Goal: Communication & Community: Answer question/provide support

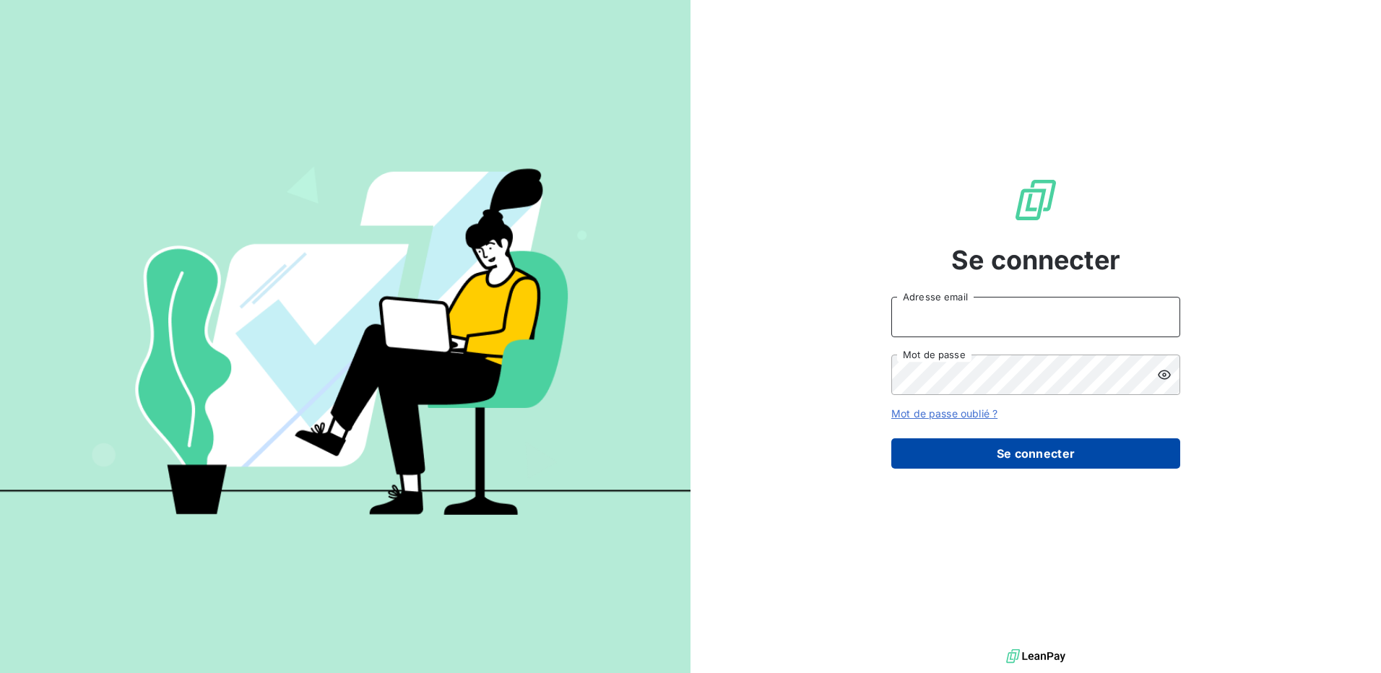
type input "[EMAIL_ADDRESS][DOMAIN_NAME]"
click at [1034, 454] on button "Se connecter" at bounding box center [1035, 454] width 289 height 30
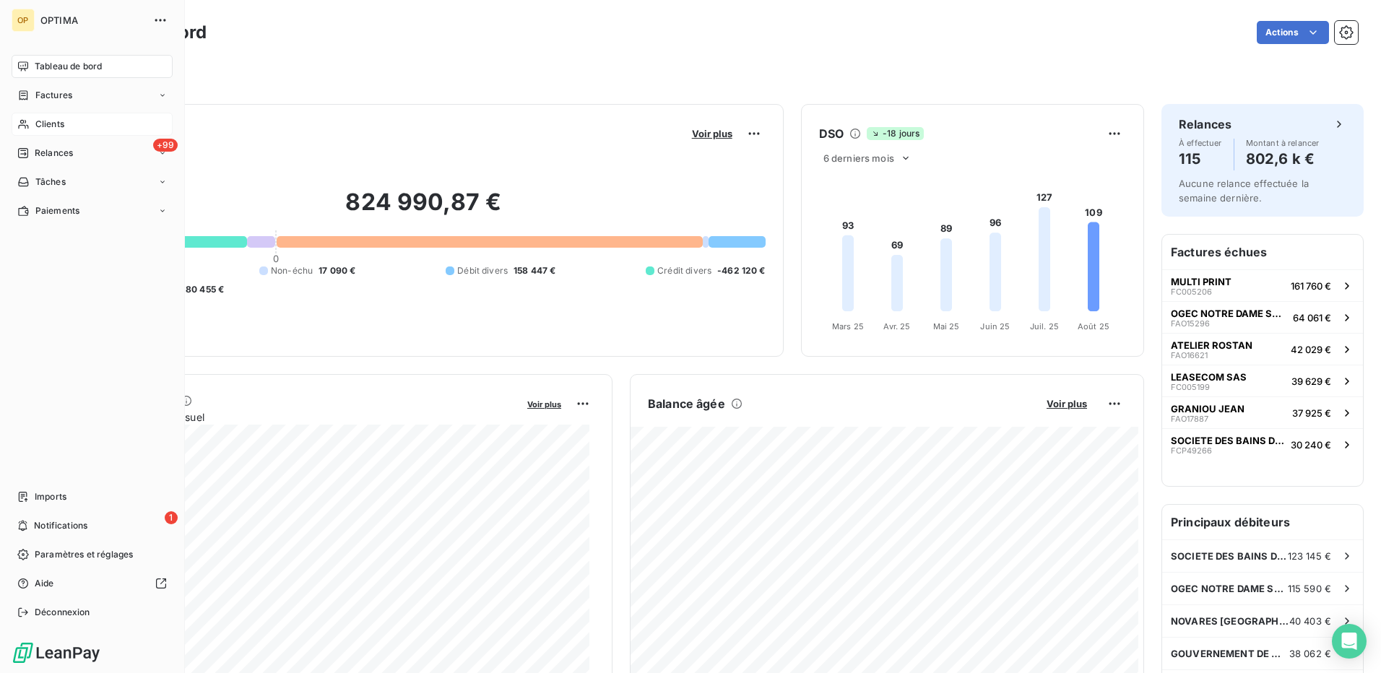
click at [49, 123] on span "Clients" at bounding box center [49, 124] width 29 height 13
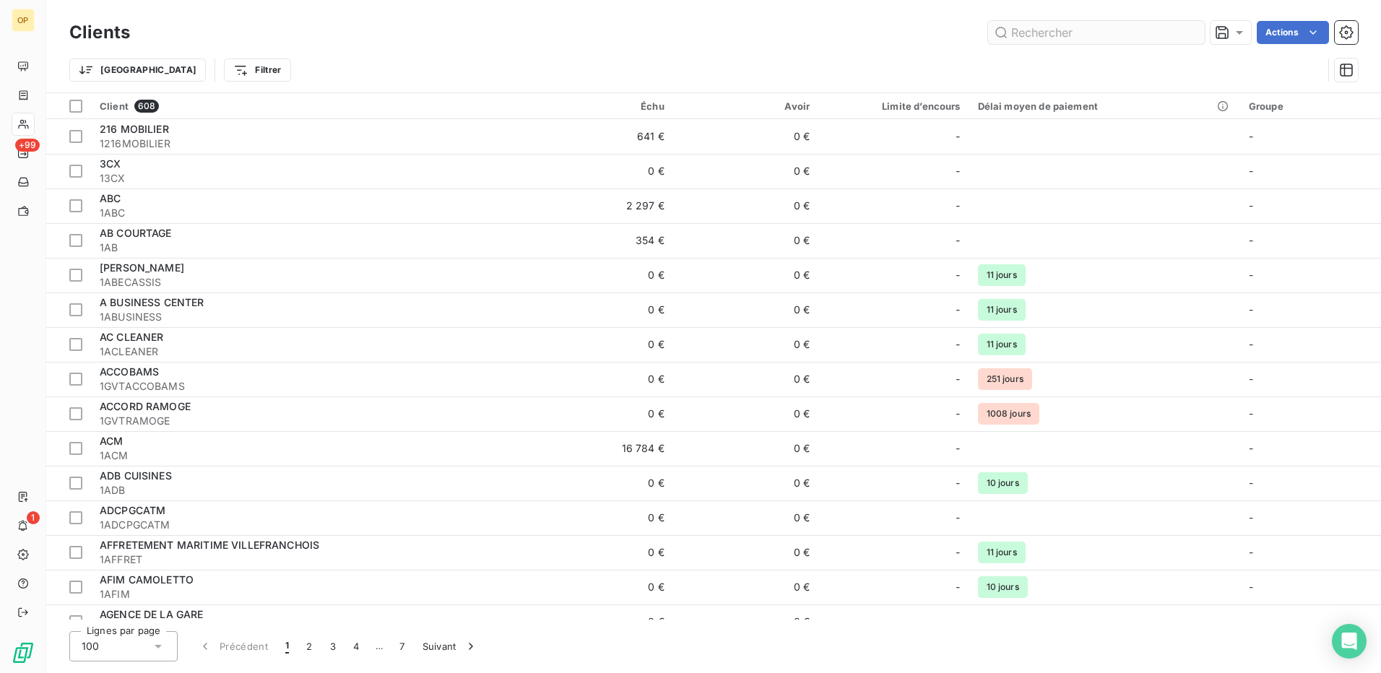
click at [1025, 34] on input "text" at bounding box center [1096, 32] width 217 height 23
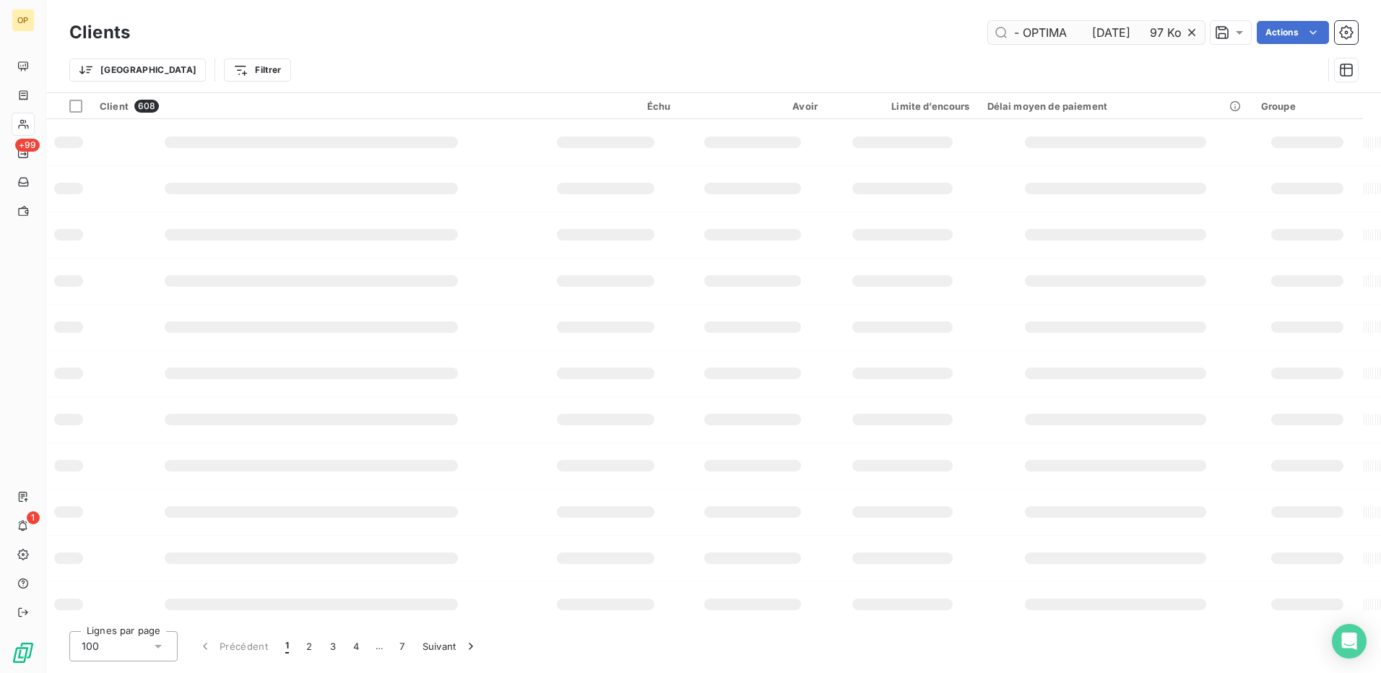
type input "De Objet Reçu Taille Catégories Ana DE FREITAS TR: Lettre de virement - OPTIMA …"
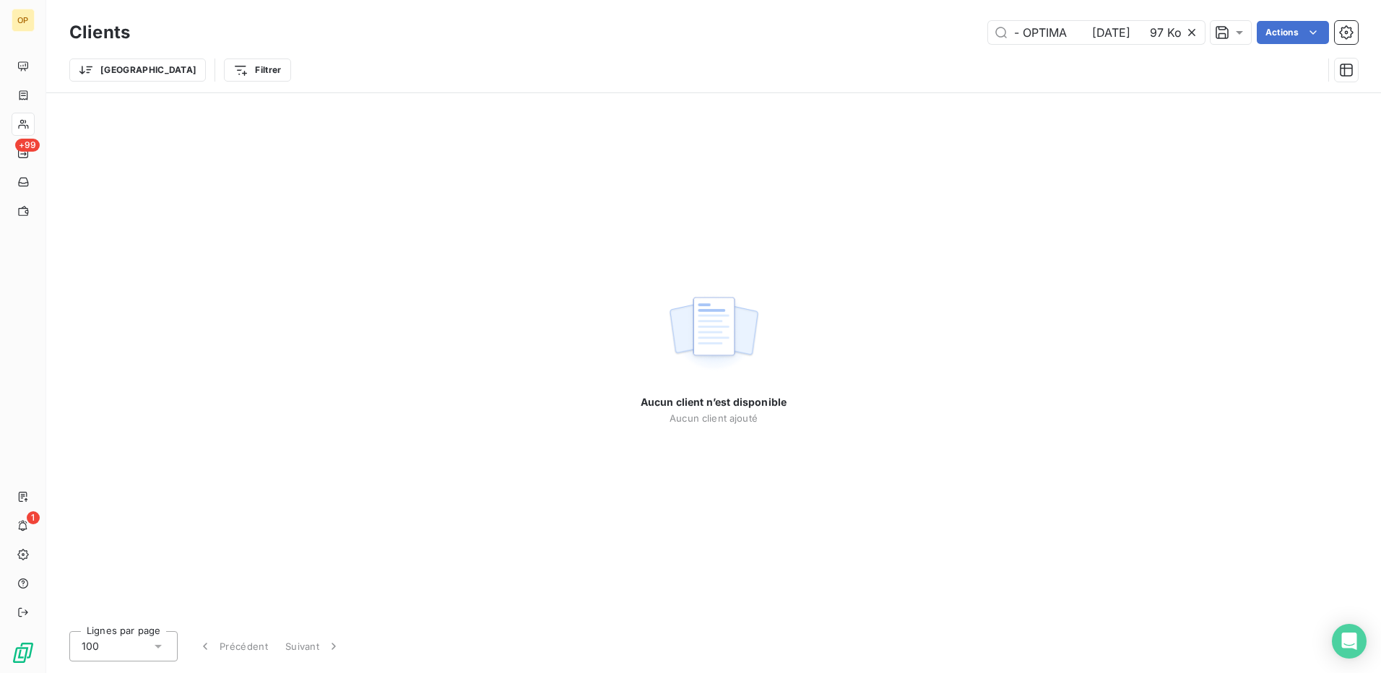
scroll to position [0, 0]
drag, startPoint x: 1152, startPoint y: 33, endPoint x: 819, endPoint y: 42, distance: 333.9
click at [819, 42] on div "De Objet Reçu Taille Catégories Ana DE FREITAS TR: Lettre de virement - OPTIMA …" at bounding box center [752, 32] width 1211 height 23
click at [1080, 35] on input "text" at bounding box center [1096, 32] width 217 height 23
paste input "1GVTDFPRH"
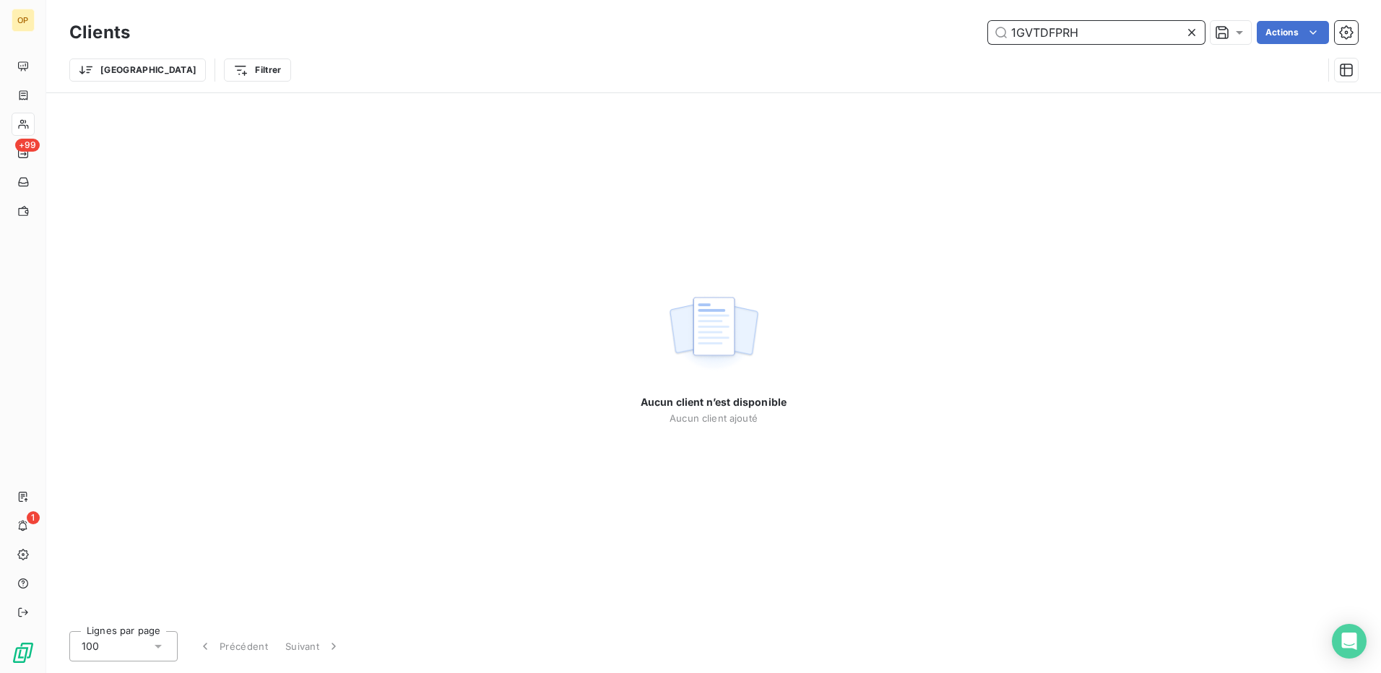
drag, startPoint x: 1039, startPoint y: 30, endPoint x: 972, endPoint y: 26, distance: 67.3
click at [972, 26] on div "1GVTDFPRH Actions" at bounding box center [752, 32] width 1211 height 23
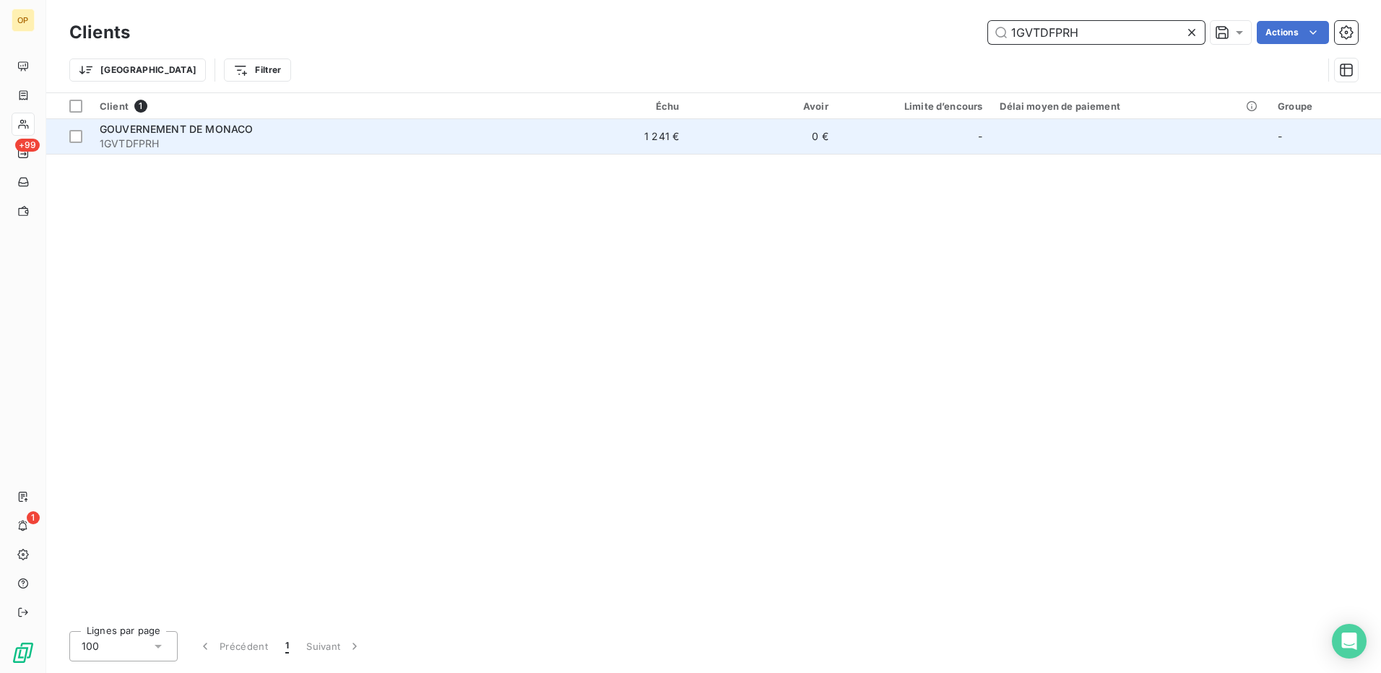
type input "1GVTDFPRH"
click at [888, 137] on div "-" at bounding box center [914, 136] width 137 height 23
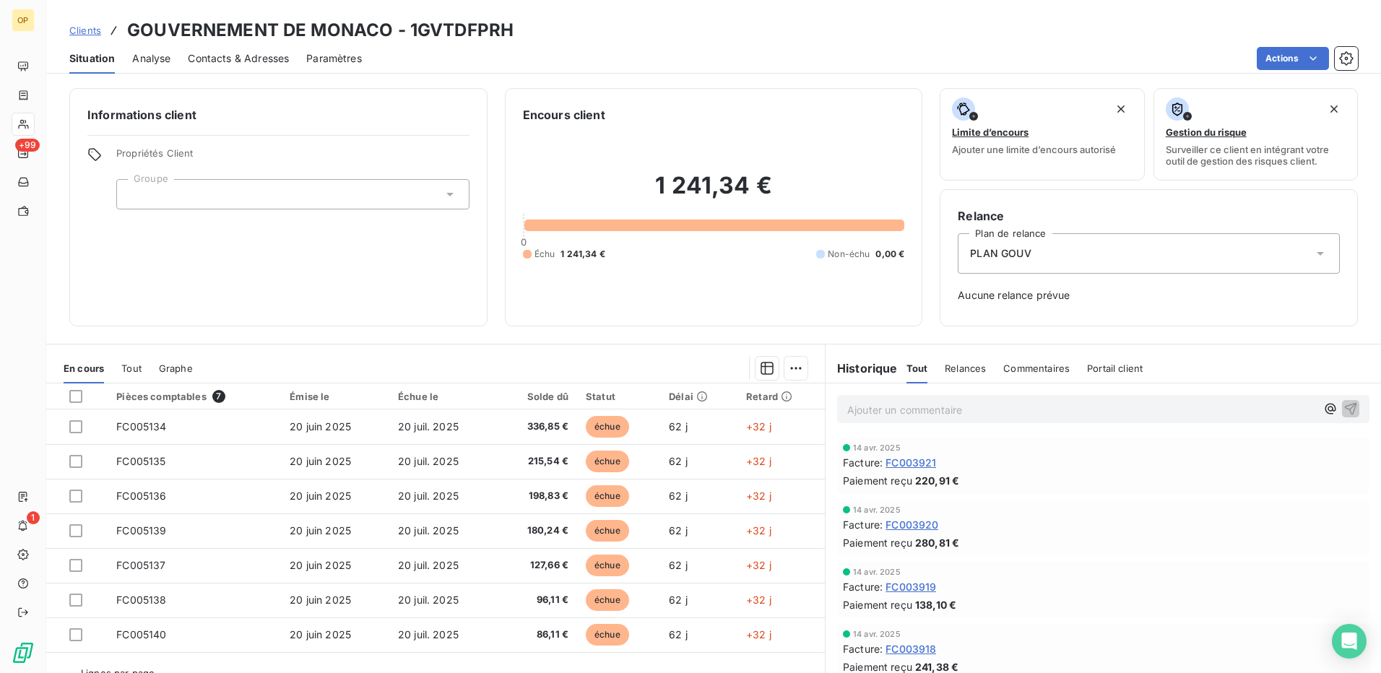
click at [968, 373] on span "Relances" at bounding box center [965, 369] width 41 height 12
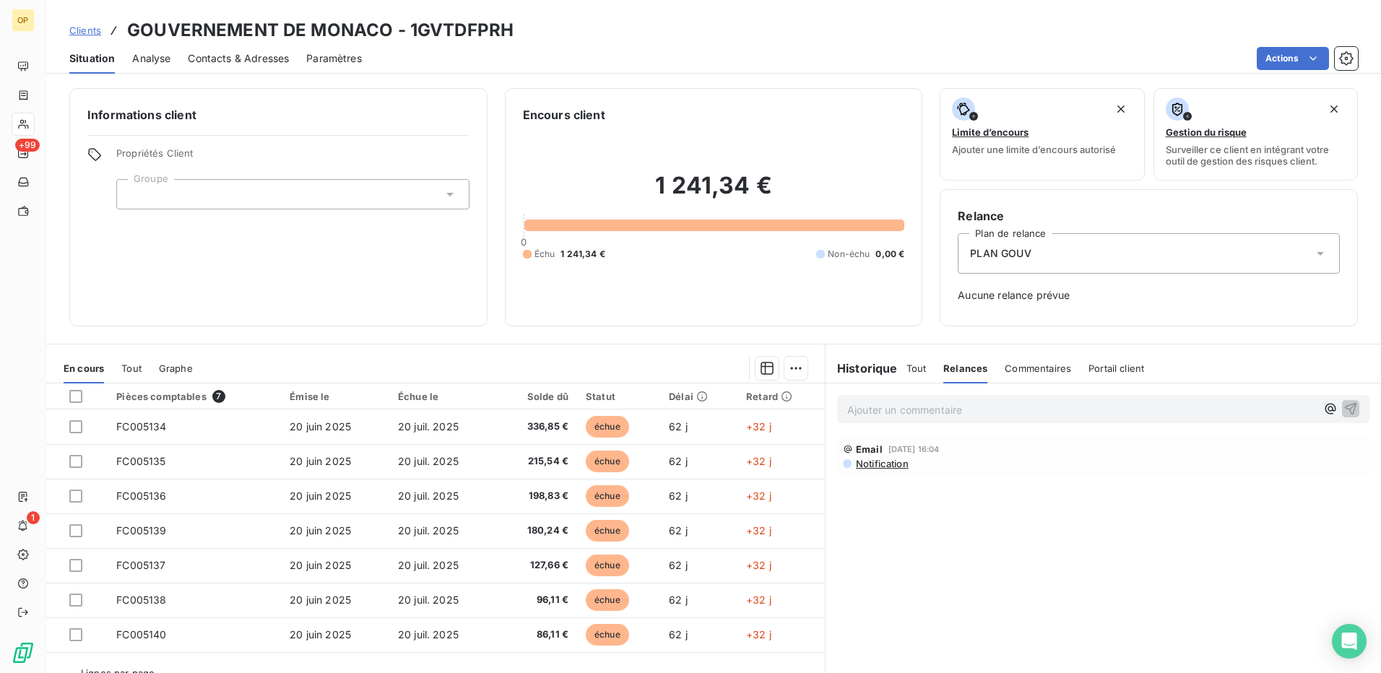
click at [876, 367] on h6 "Historique" at bounding box center [862, 368] width 72 height 17
click at [919, 372] on span "Tout" at bounding box center [917, 369] width 20 height 12
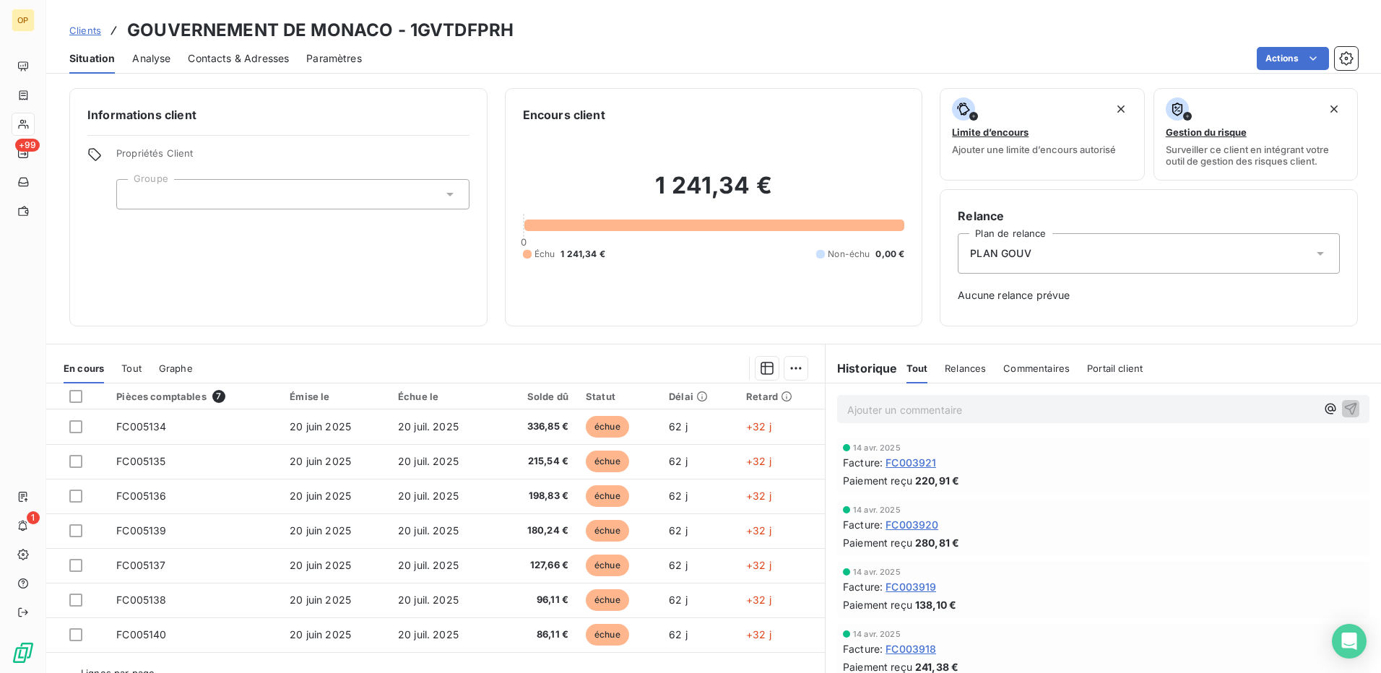
click at [215, 64] on span "Contacts & Adresses" at bounding box center [238, 58] width 101 height 14
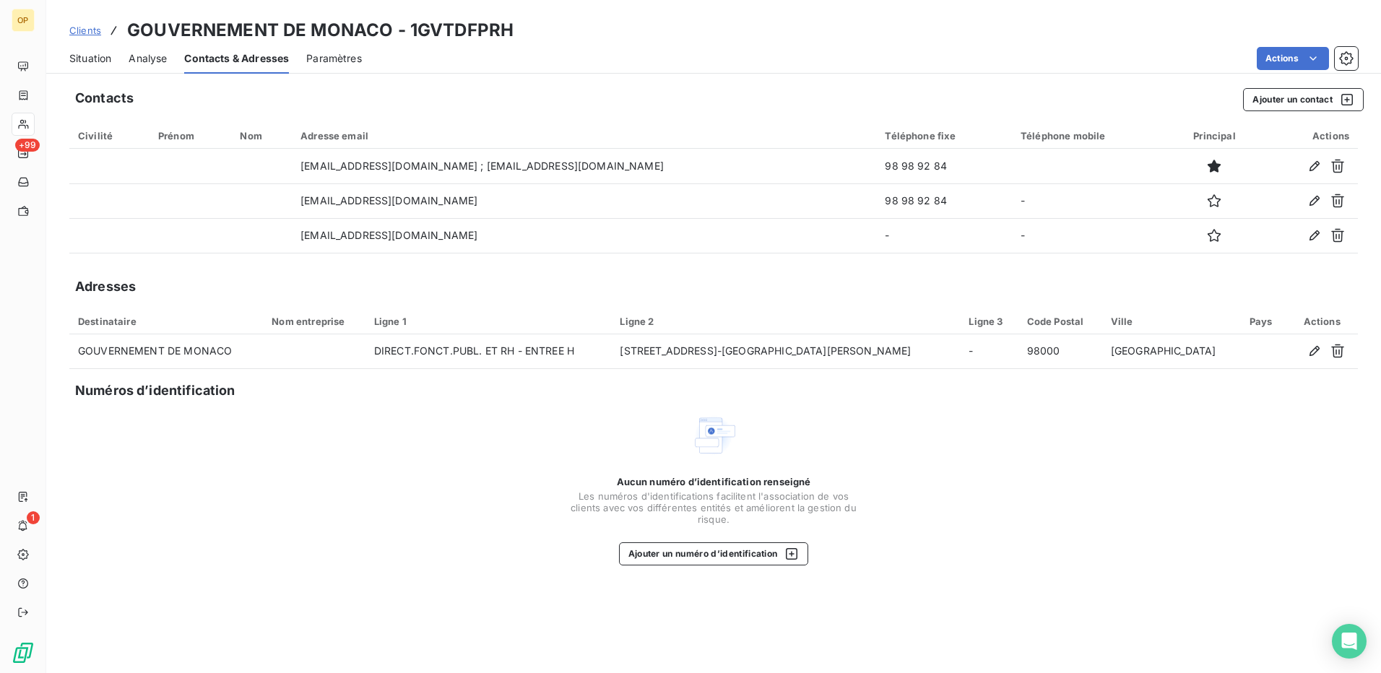
click at [84, 48] on div "Situation" at bounding box center [90, 58] width 42 height 30
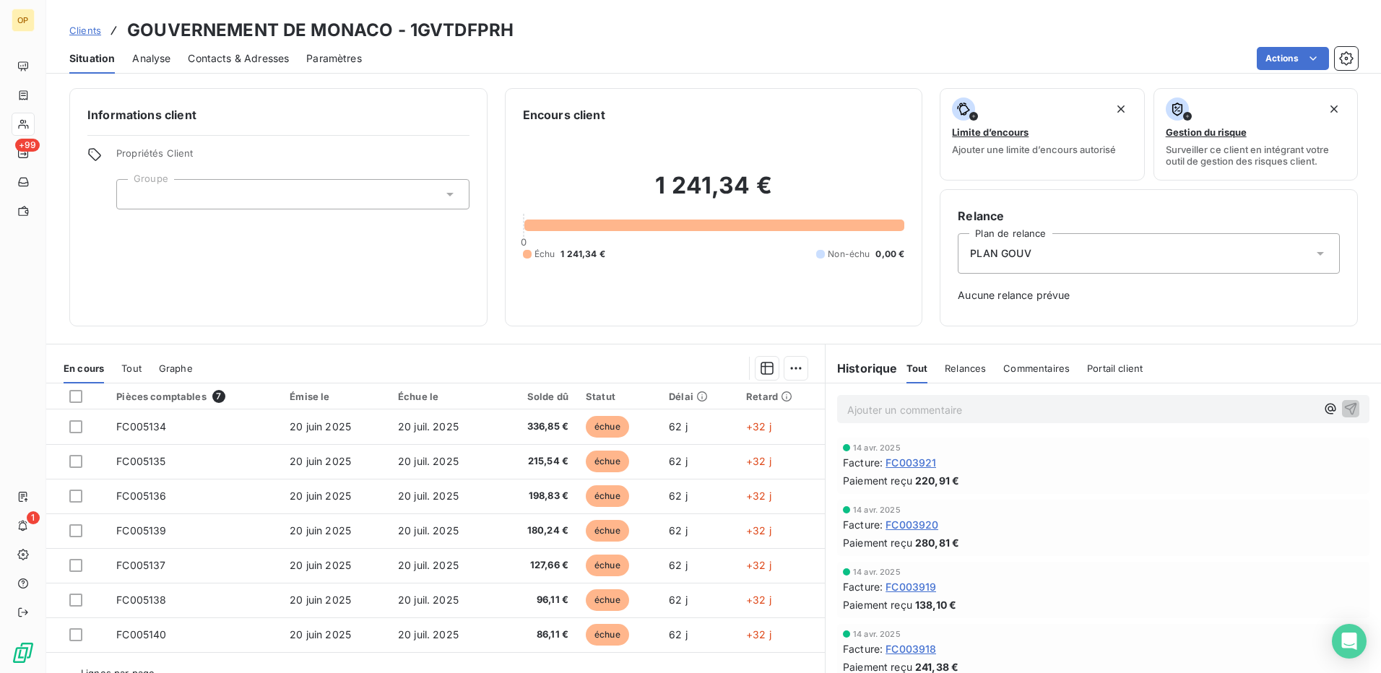
click at [238, 61] on span "Contacts & Adresses" at bounding box center [238, 58] width 101 height 14
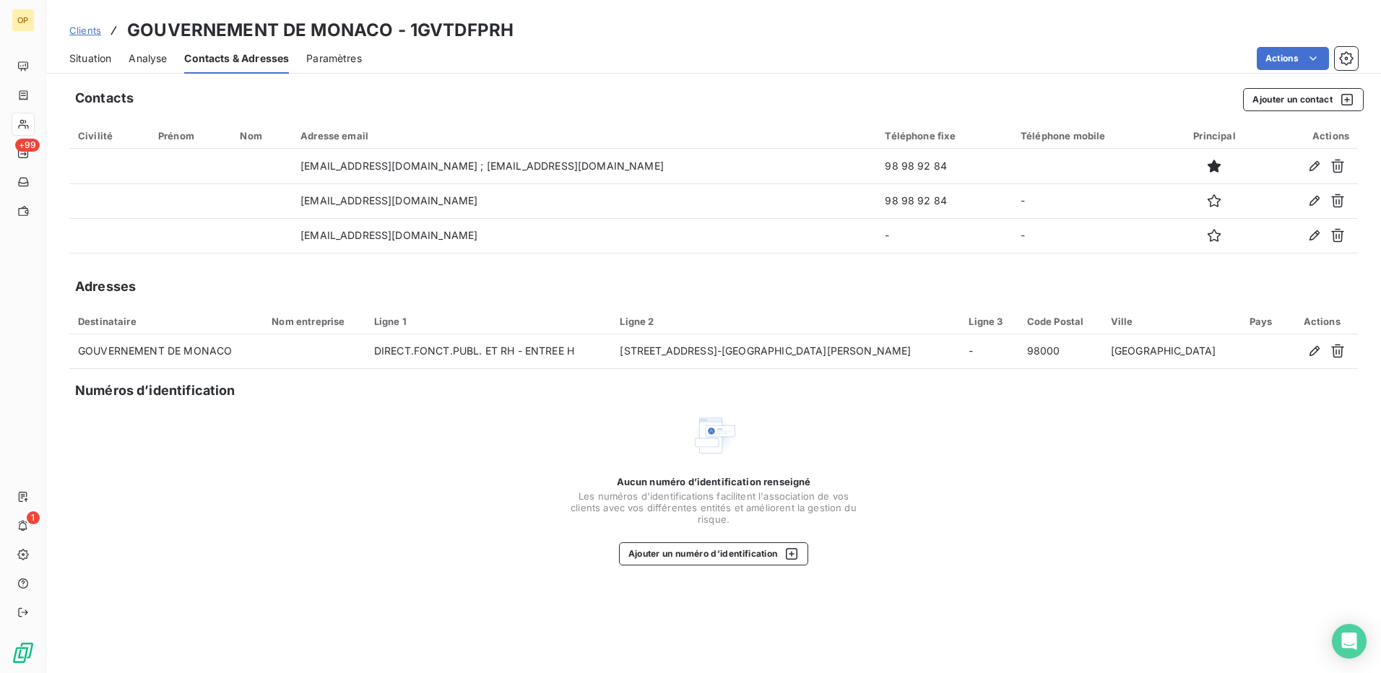
click at [98, 64] on span "Situation" at bounding box center [90, 58] width 42 height 14
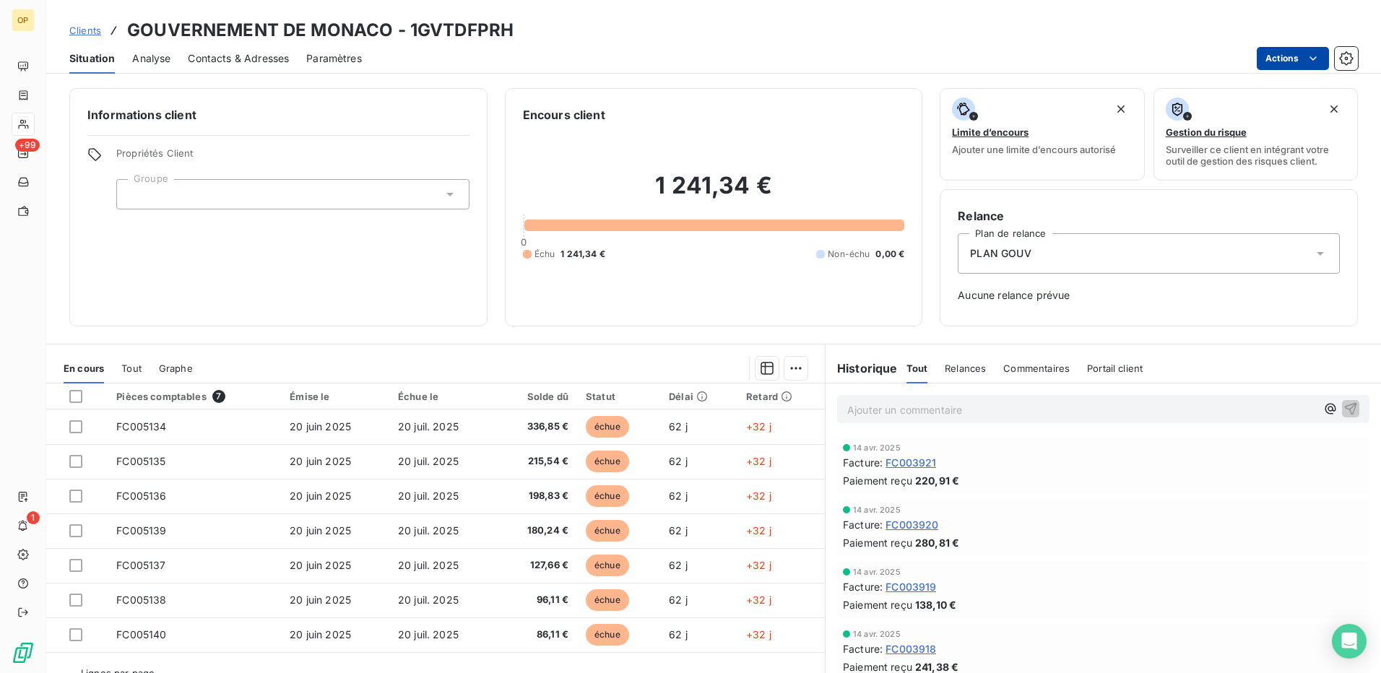
click at [1292, 61] on html "OP +99 1 Clients GOUVERNEMENT DE MONACO - 1GVTDFPRH Situation Analyse Contacts …" at bounding box center [690, 336] width 1381 height 673
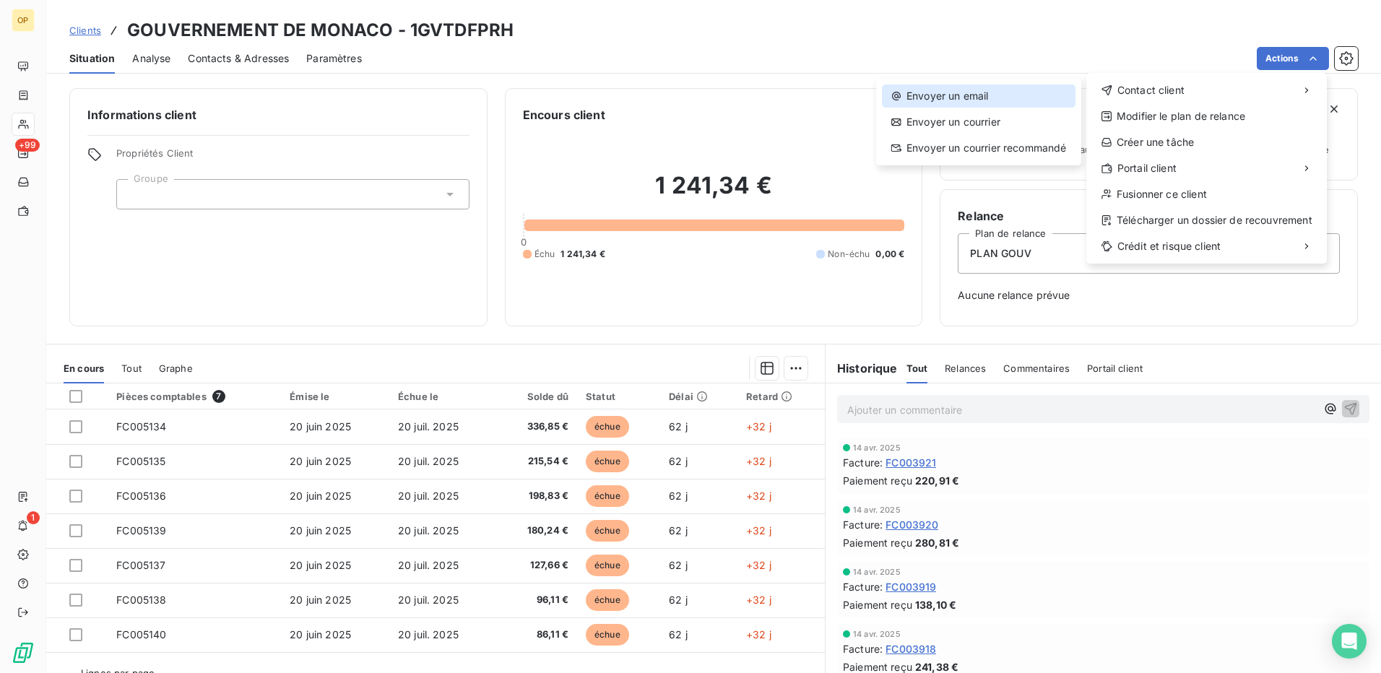
click at [996, 92] on div "Envoyer un email" at bounding box center [979, 96] width 194 height 23
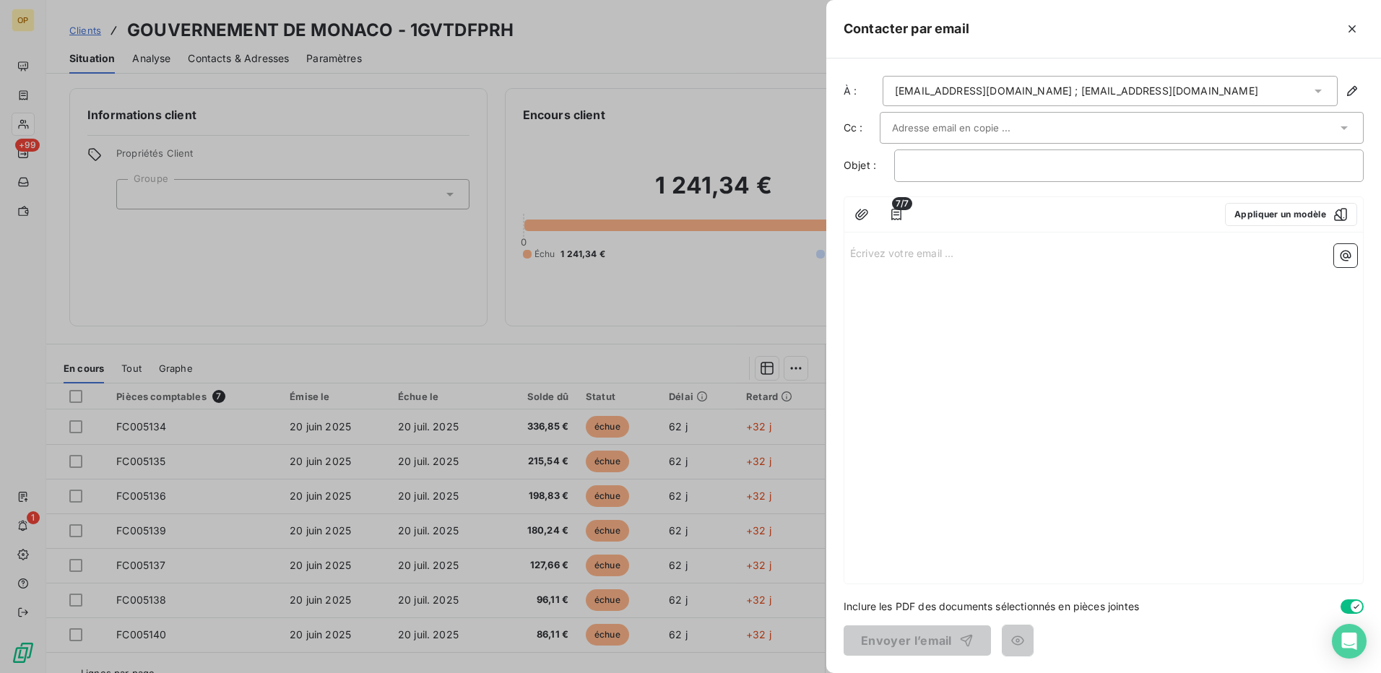
click at [1004, 95] on div "cmassabo@gouv.mc ; cfalquerho@gouv.mc" at bounding box center [1076, 91] width 363 height 14
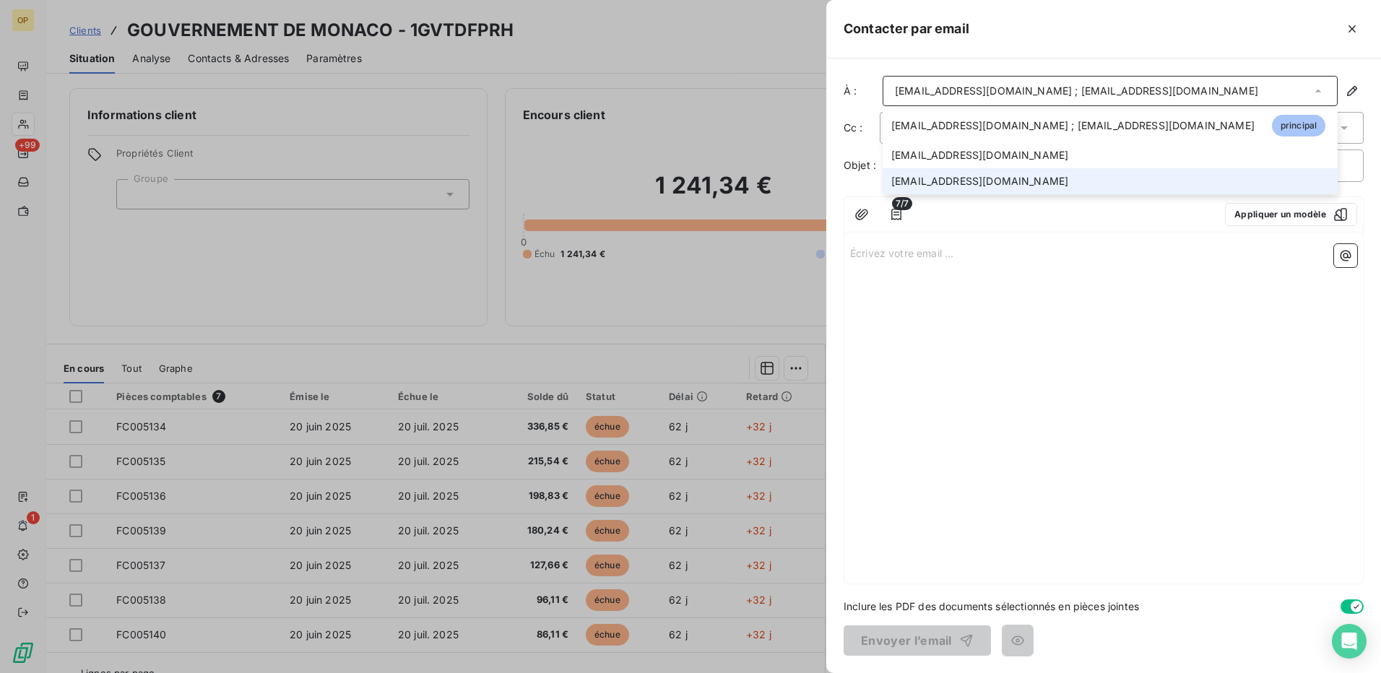
click at [998, 172] on li "cfalquerho@gouv.mc" at bounding box center [1110, 181] width 455 height 26
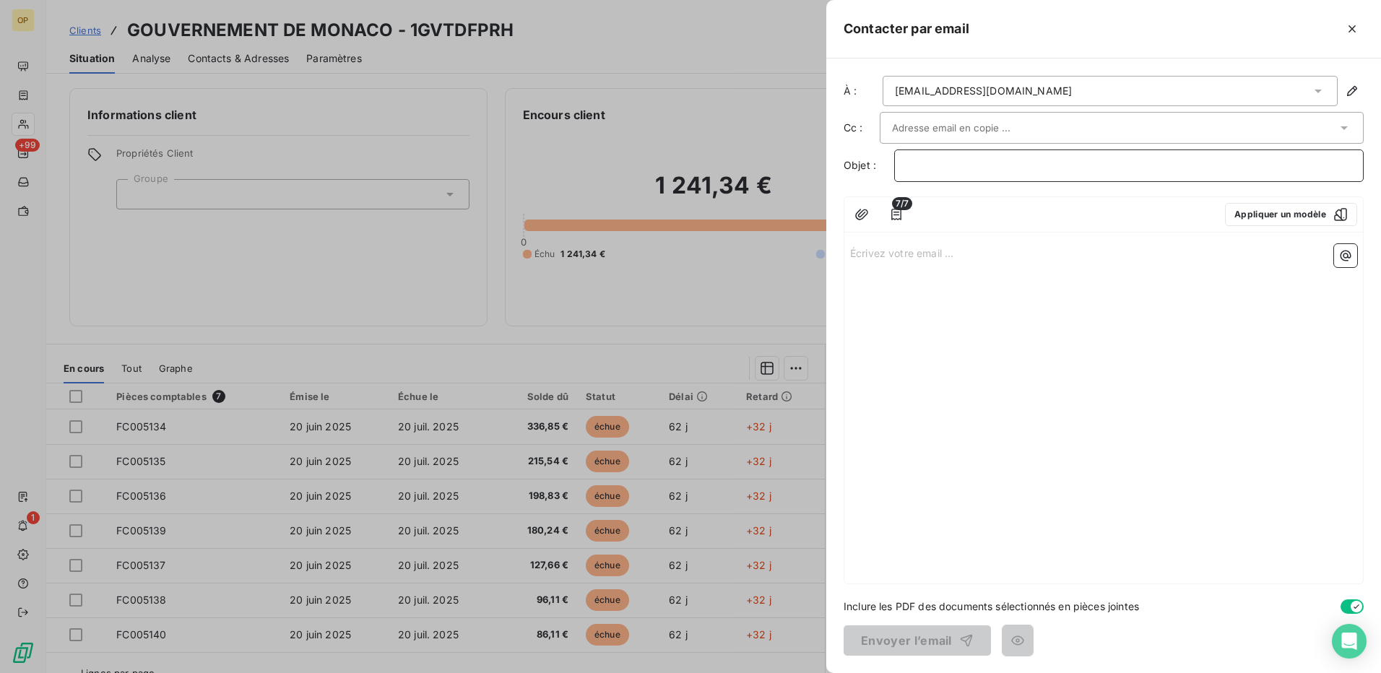
click at [975, 165] on p "﻿" at bounding box center [1129, 165] width 445 height 17
click at [990, 326] on div "Écrivez votre email ... ﻿" at bounding box center [1104, 410] width 519 height 345
click at [988, 254] on p "Écrivez votre email ... ﻿" at bounding box center [1103, 252] width 507 height 17
click at [870, 310] on div "Bonjour Madame Falquerho," at bounding box center [1104, 410] width 519 height 345
click at [910, 293] on div "Bonjour Madame Falquerho," at bounding box center [1104, 410] width 519 height 345
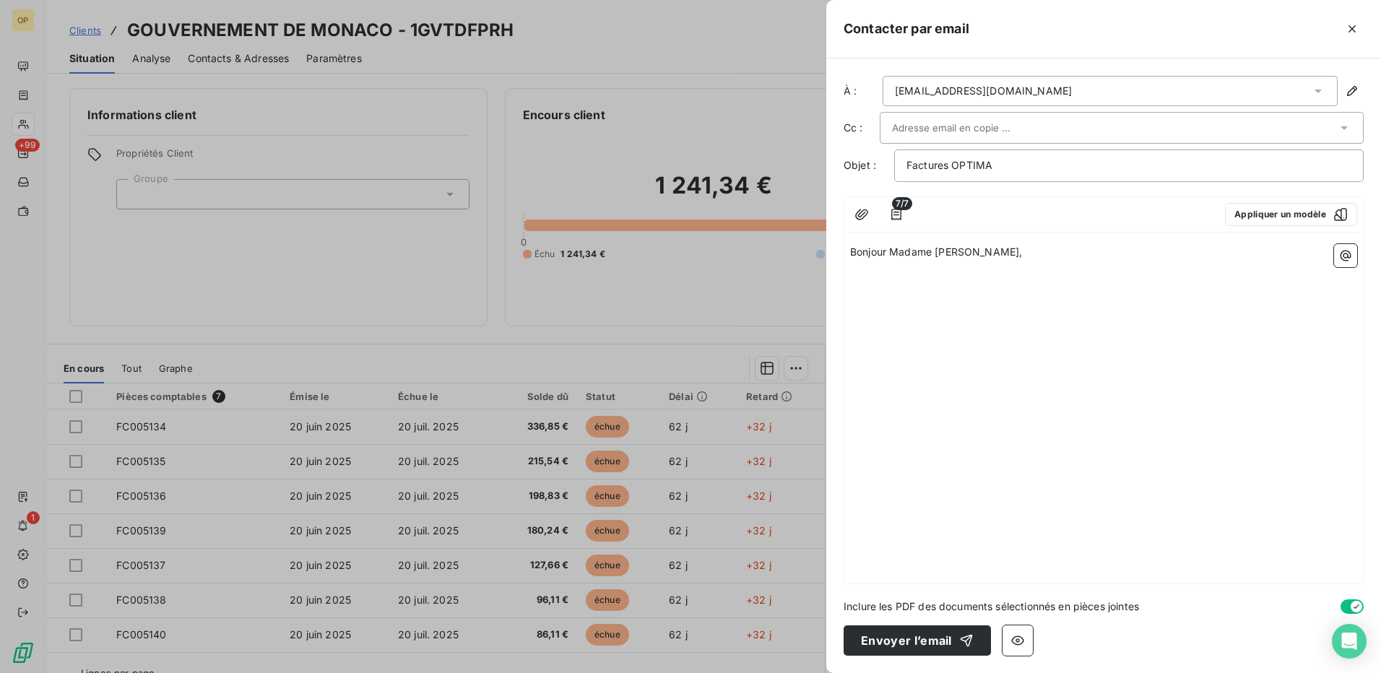
click at [1074, 257] on p "Bonjour Madame Falquerho," at bounding box center [1103, 252] width 507 height 17
click at [889, 251] on span "Bonjour Madame Falquerho," at bounding box center [936, 252] width 172 height 12
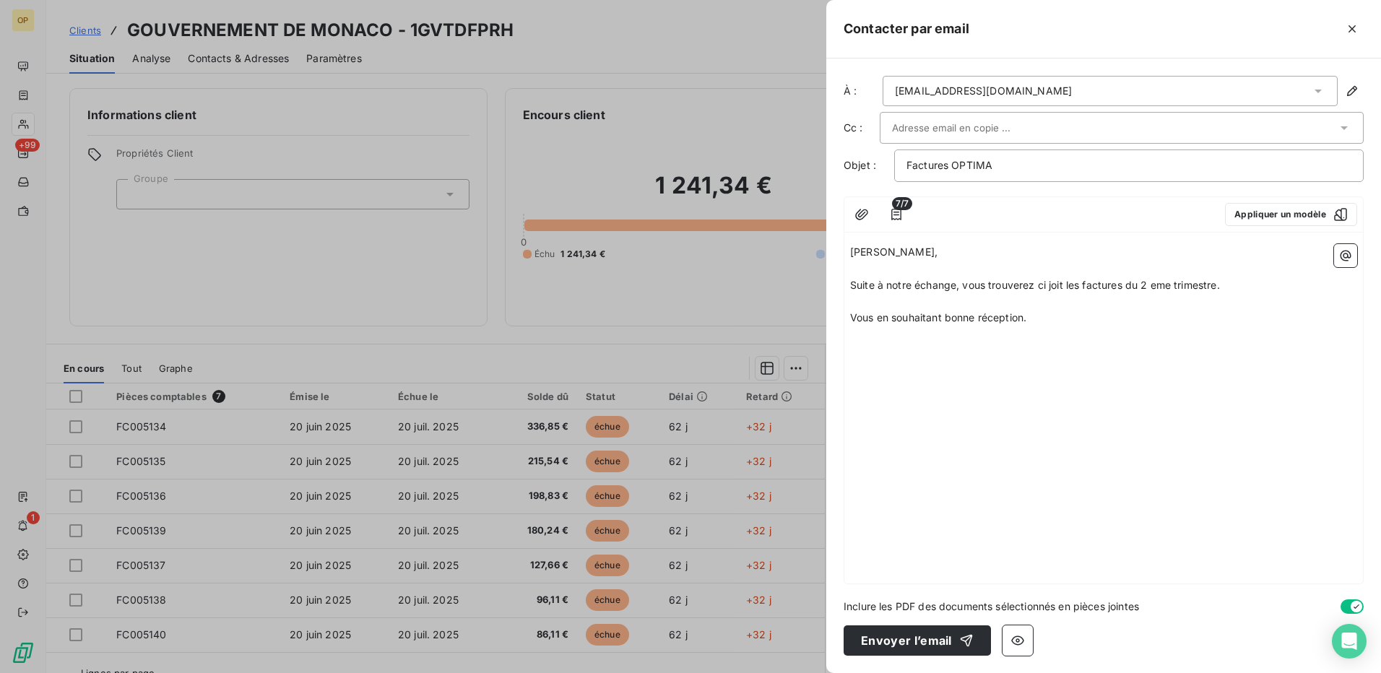
click at [1060, 287] on span "Suite à notre échange, vous trouverez ci joit les factures du 2 eme trimestre." at bounding box center [1035, 285] width 370 height 12
click at [1145, 315] on p "Vous en souhaitant bonne réception." at bounding box center [1103, 318] width 507 height 17
click at [1162, 288] on span "Suite à notre échange, vous trouverez ci joint les factures du 2 eme trimestre." at bounding box center [1038, 285] width 376 height 12
drag, startPoint x: 1162, startPoint y: 288, endPoint x: 1174, endPoint y: 283, distance: 13.0
click at [1174, 283] on span "Suite à notre échange, vous trouverez ci joint les factures du 2 eme trimestre." at bounding box center [1038, 285] width 376 height 12
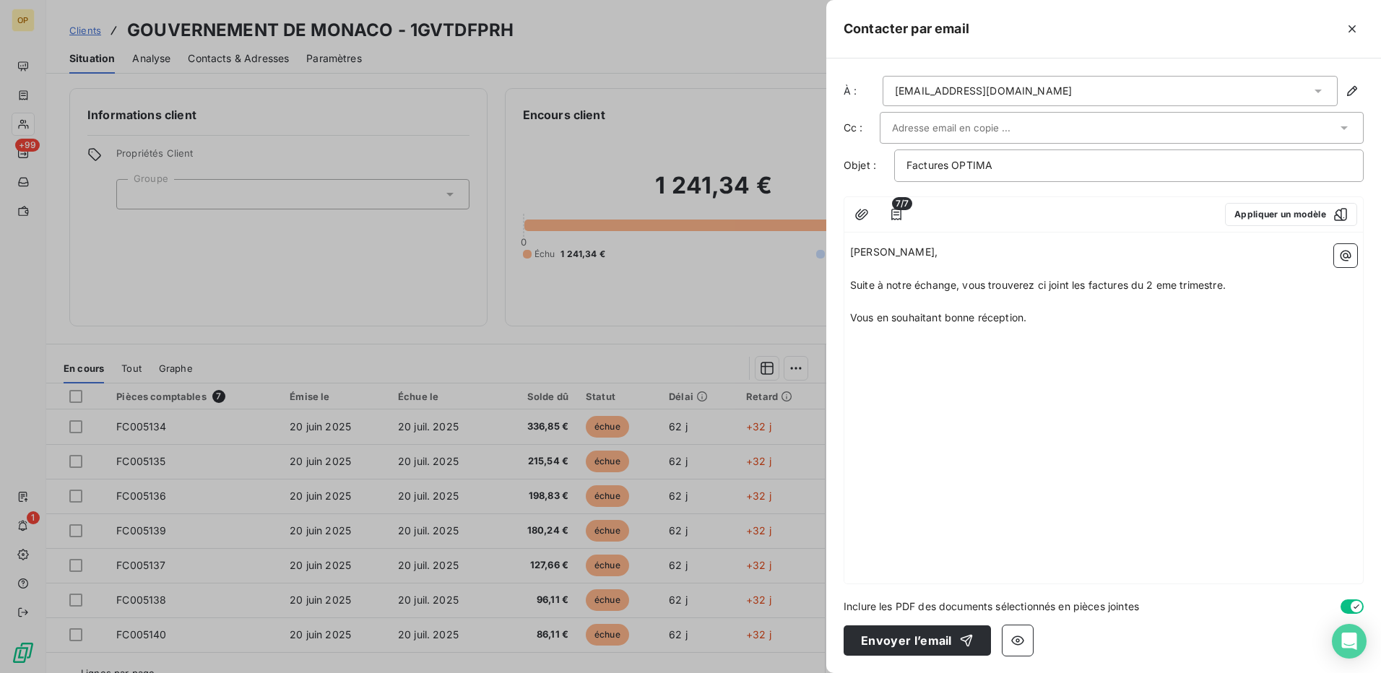
click at [1165, 283] on span "Suite à notre échange, vous trouverez ci joint les factures du 2 eme trimestre." at bounding box center [1038, 285] width 376 height 12
click at [1163, 330] on div "Madame Falquerho, ﻿ Suite à notre échange, vous trouverez ci joint les factures…" at bounding box center [1104, 410] width 519 height 345
drag, startPoint x: 1178, startPoint y: 283, endPoint x: 1152, endPoint y: 285, distance: 26.8
click at [1152, 285] on span "Suite à notre échange, vous trouverez ci joint les factures du 2 éme trimestre." at bounding box center [1038, 285] width 376 height 12
click at [1109, 368] on div "Madame Falquerho, ﻿ Suite à notre échange, vous trouverez ci joint les factures…" at bounding box center [1104, 410] width 519 height 345
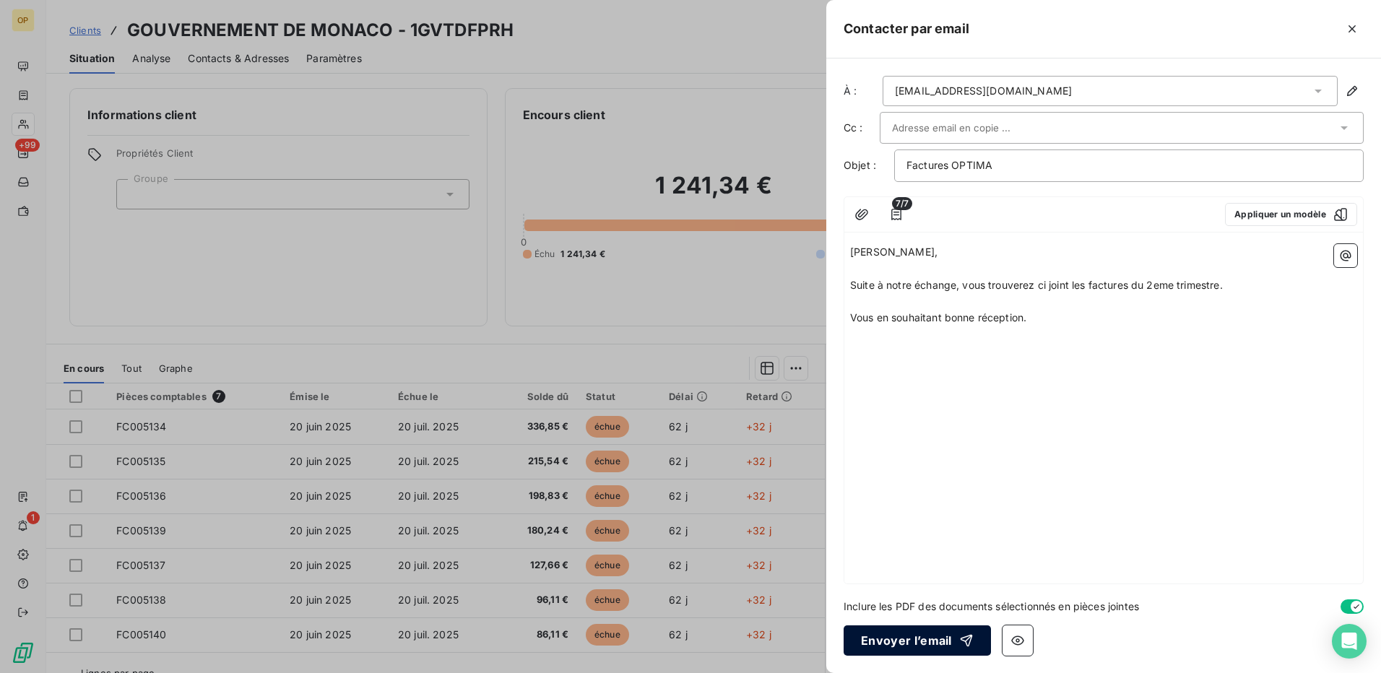
click at [930, 640] on button "Envoyer l’email" at bounding box center [917, 641] width 147 height 30
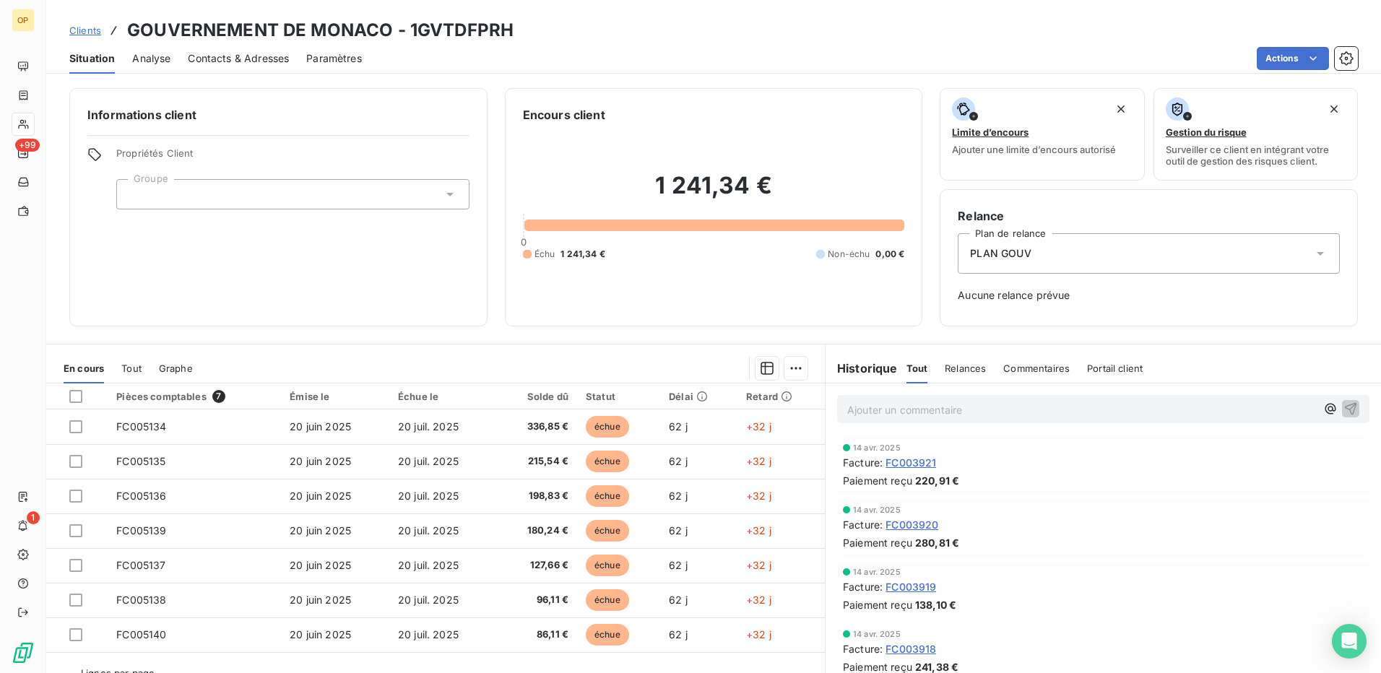
click at [960, 361] on div "Relances" at bounding box center [965, 368] width 41 height 30
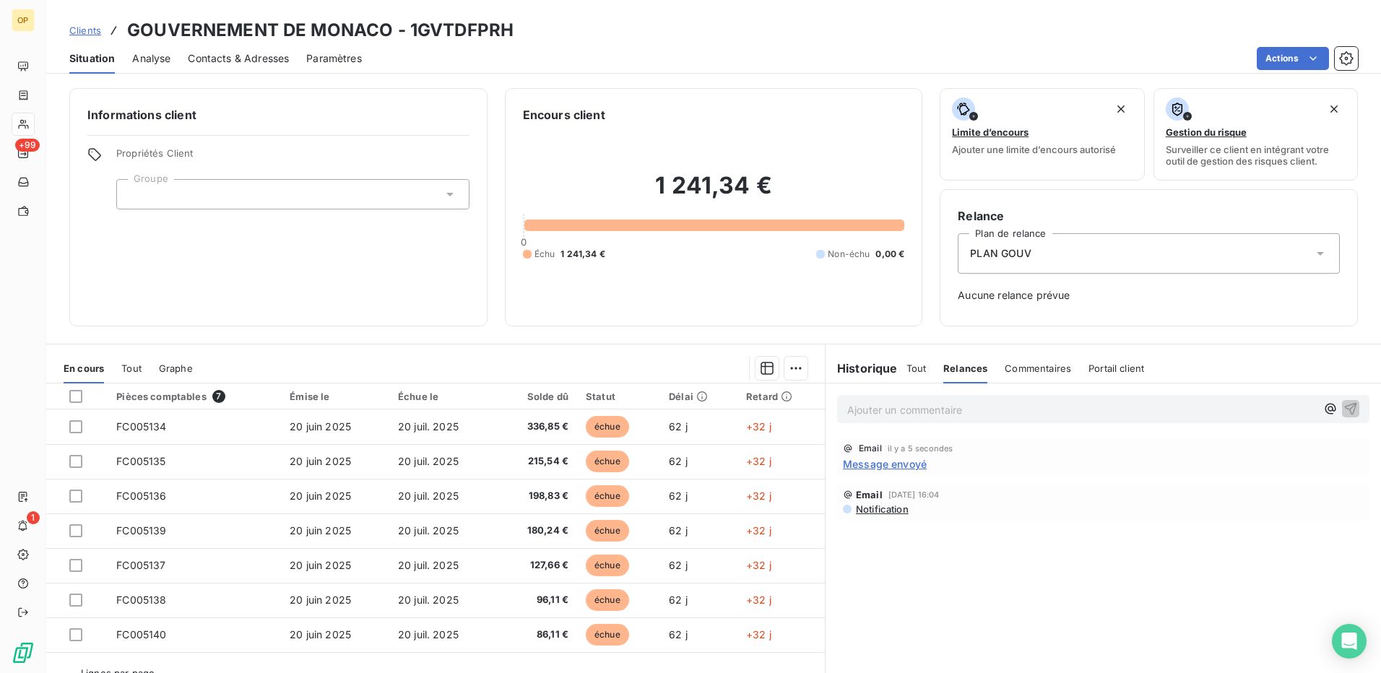
click at [912, 367] on span "Tout" at bounding box center [917, 369] width 20 height 12
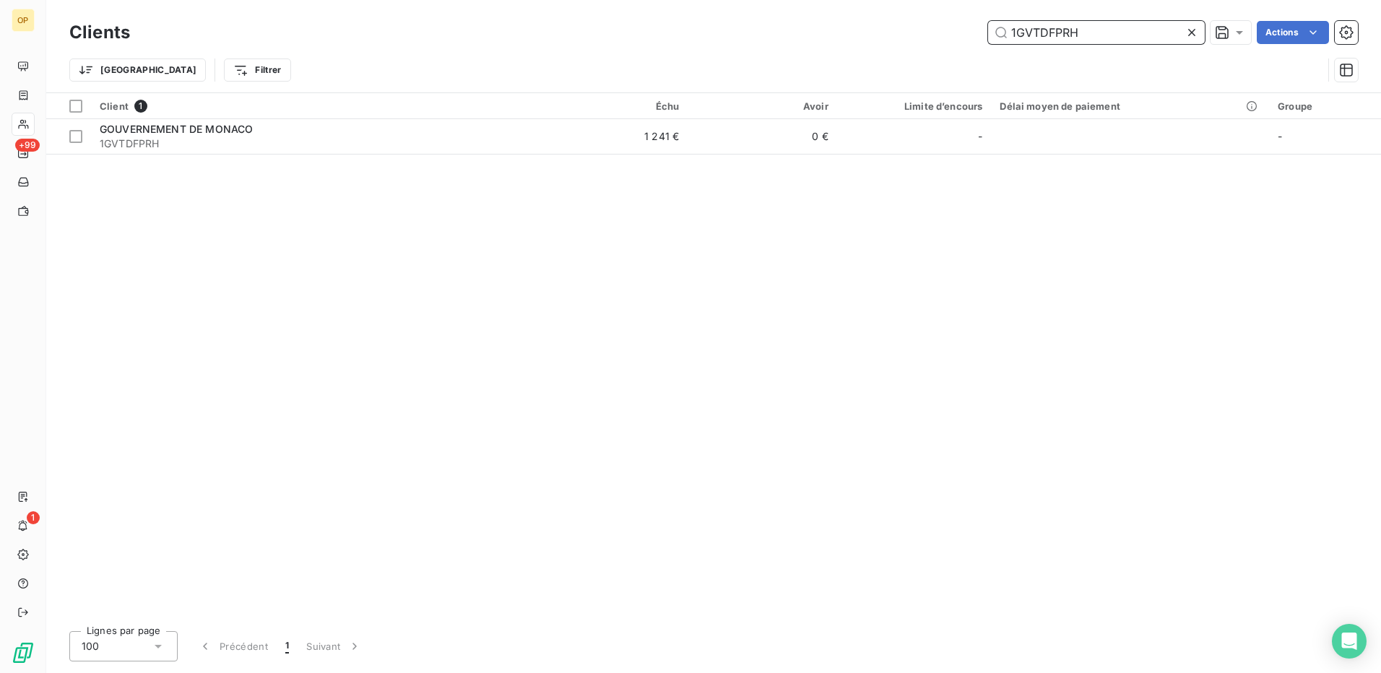
click at [1086, 33] on input "1GVTDFPRH" at bounding box center [1096, 32] width 217 height 23
drag, startPoint x: 1102, startPoint y: 30, endPoint x: 838, endPoint y: 37, distance: 264.5
click at [838, 37] on div "1GVTDFPRH Actions" at bounding box center [752, 32] width 1211 height 23
paste input "CMS"
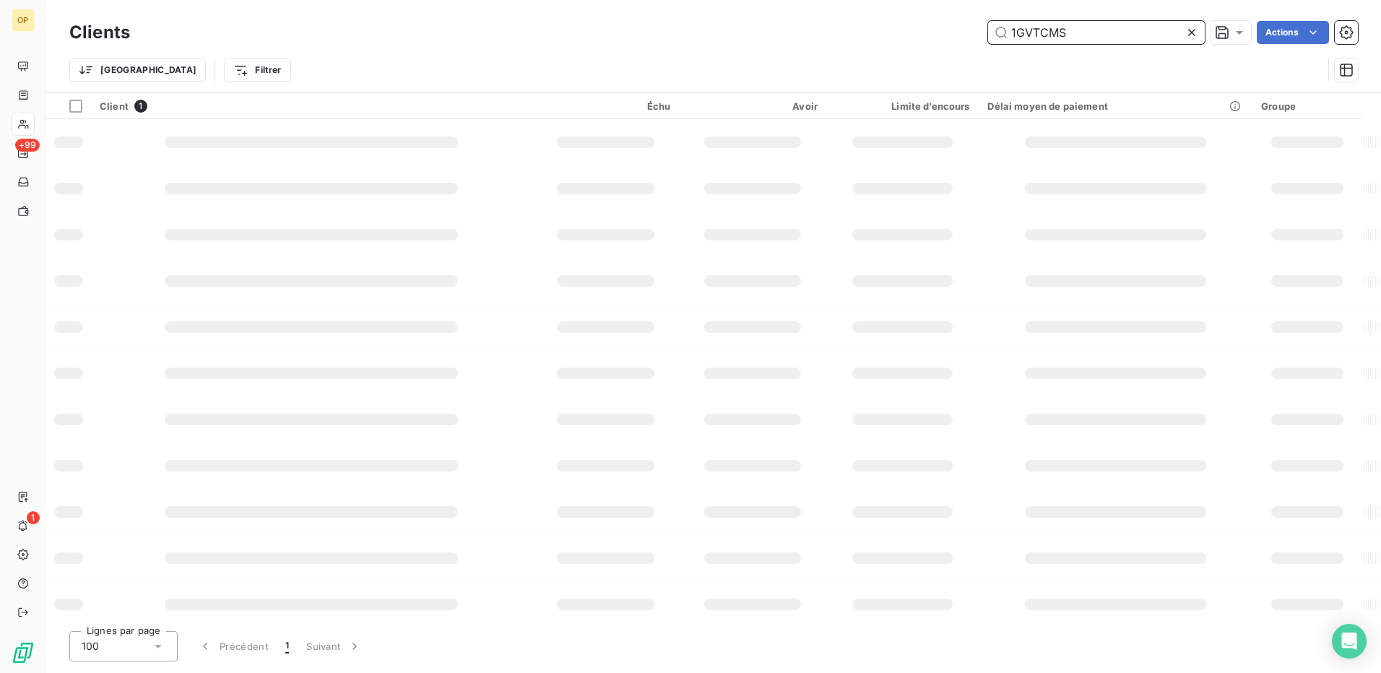
type input "1GVTCMS"
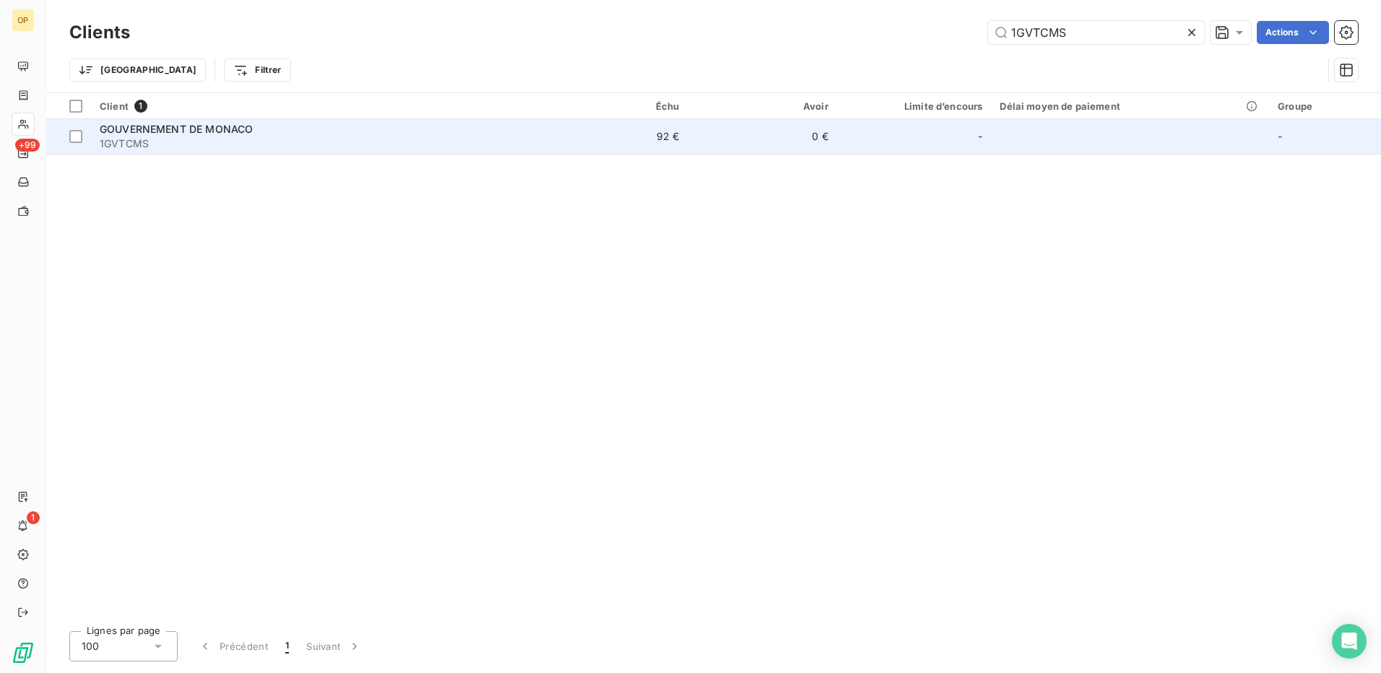
click at [787, 134] on td "0 €" at bounding box center [763, 136] width 150 height 35
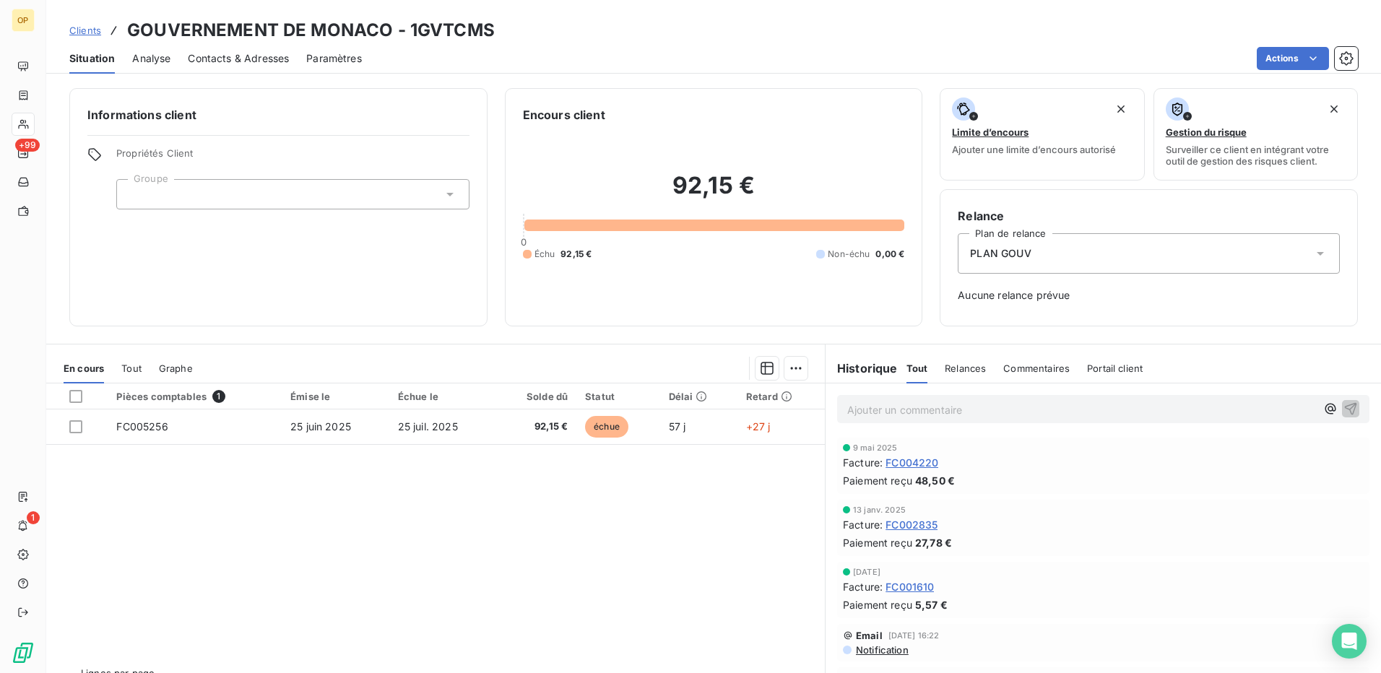
click at [959, 366] on span "Relances" at bounding box center [965, 369] width 41 height 12
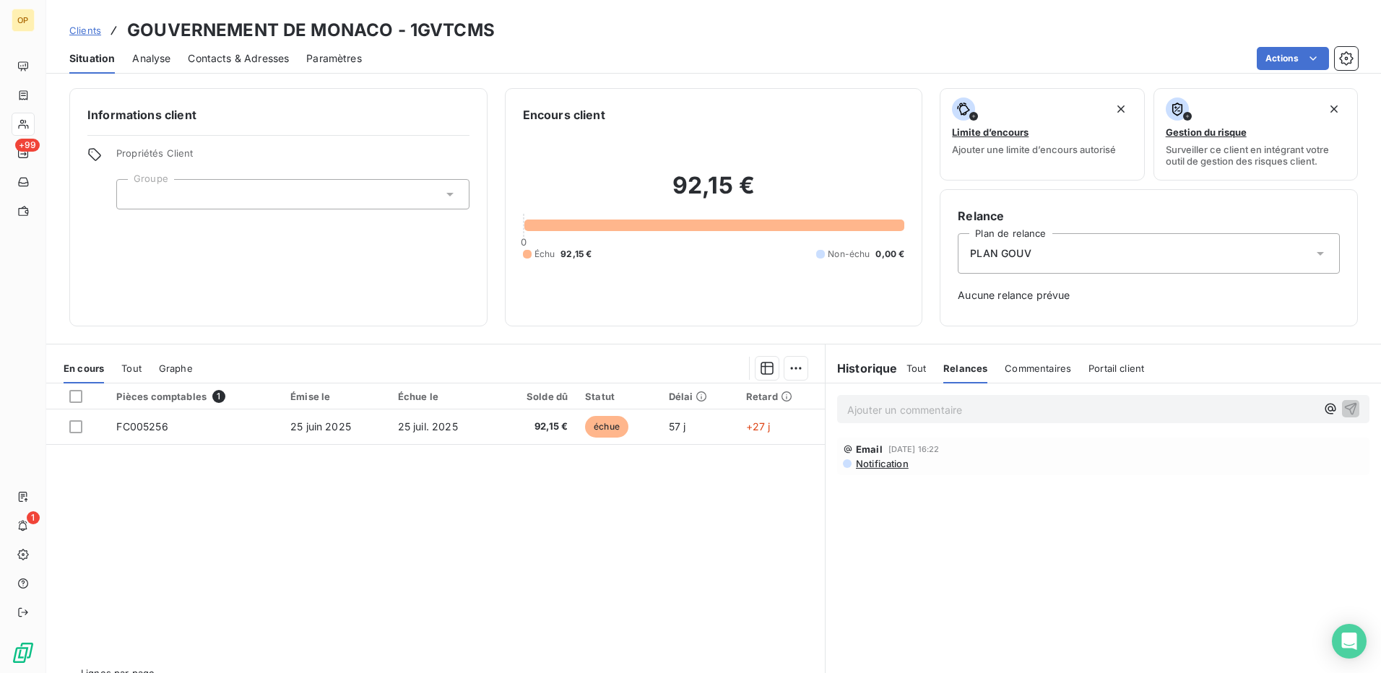
click at [910, 367] on span "Tout" at bounding box center [917, 369] width 20 height 12
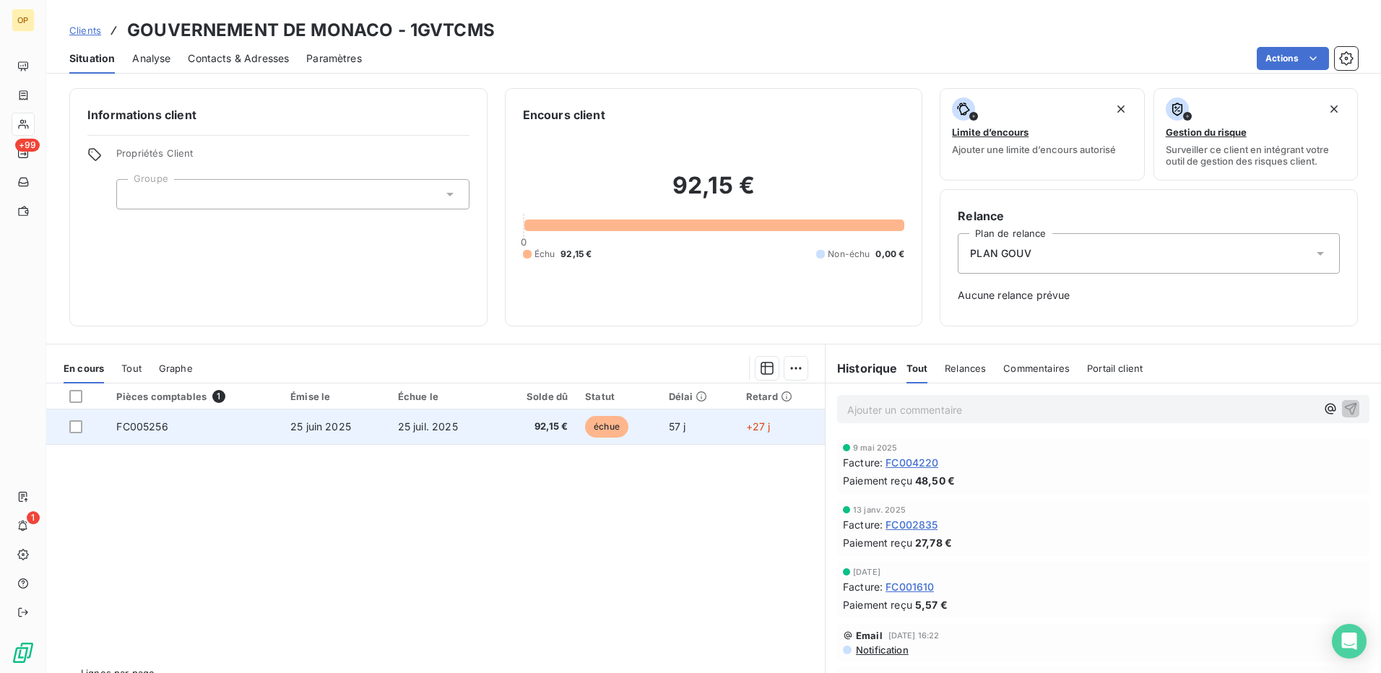
click at [610, 431] on span "échue" at bounding box center [606, 427] width 43 height 22
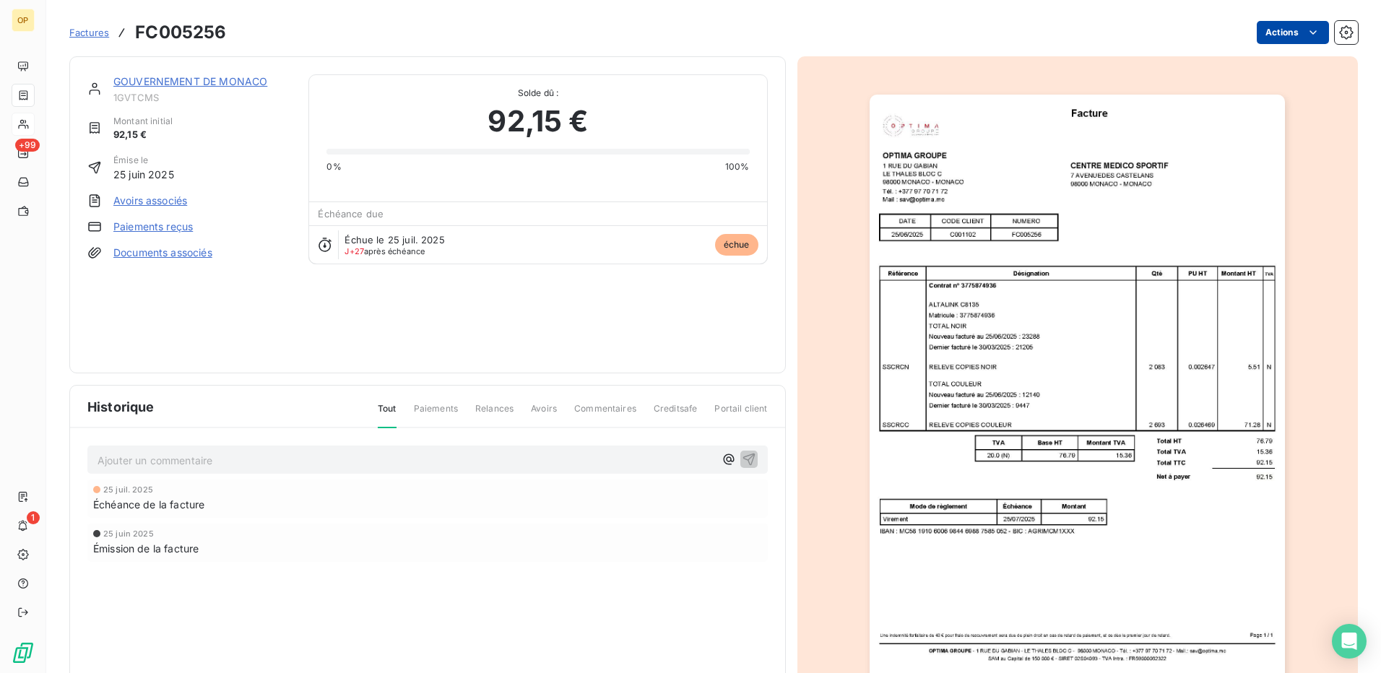
click at [1285, 30] on html "OP +99 1 Factures FC005256 Actions GOUVERNEMENT DE MONACO 1GVTCMS Montant initi…" at bounding box center [690, 336] width 1381 height 673
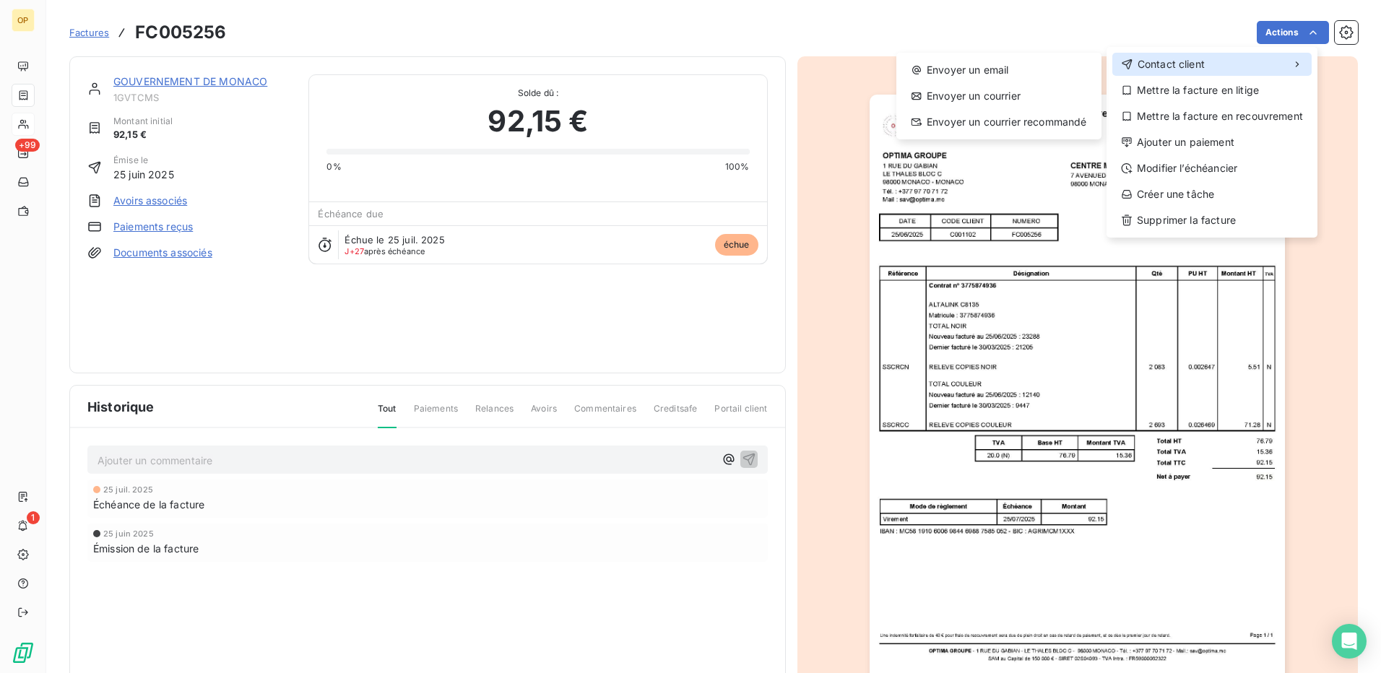
click at [1152, 56] on div "Contact client" at bounding box center [1212, 64] width 199 height 23
click at [956, 64] on div "Envoyer un email" at bounding box center [999, 70] width 194 height 23
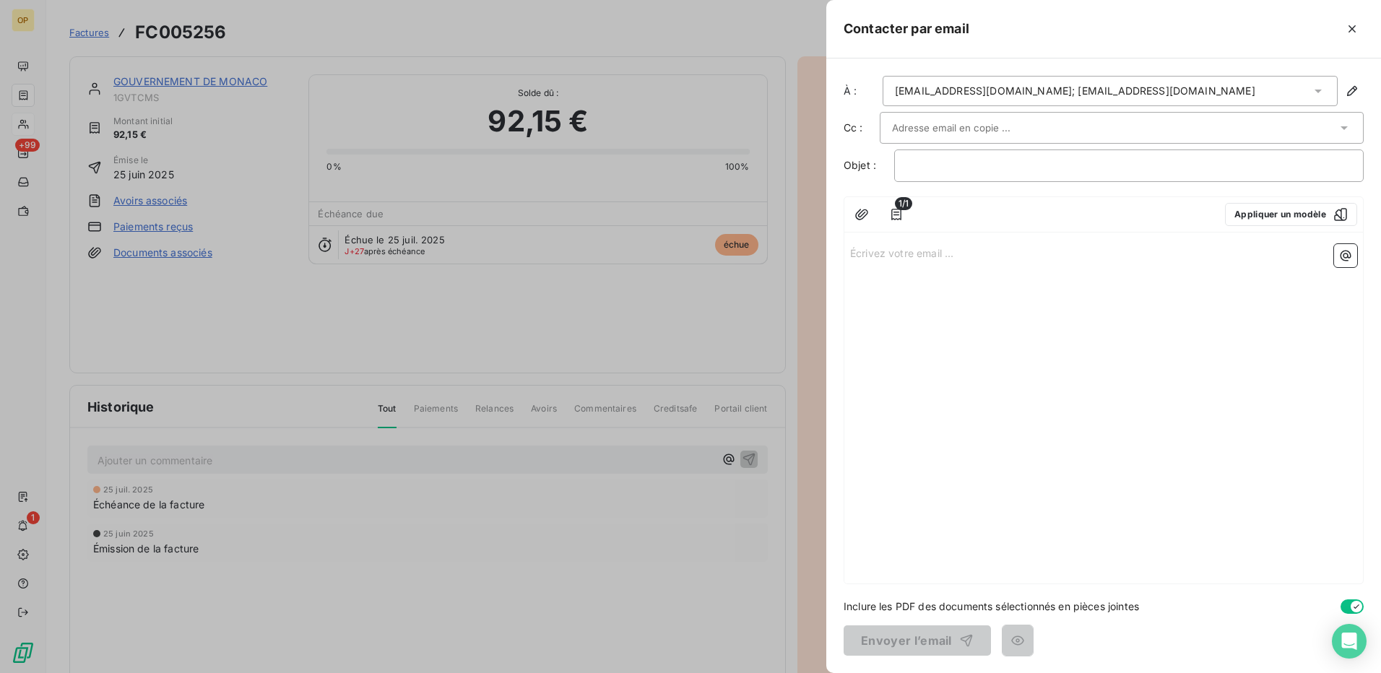
click at [1005, 91] on div "frouget@gouv.mc; centremedicosportif@gouv.mc" at bounding box center [1075, 91] width 361 height 14
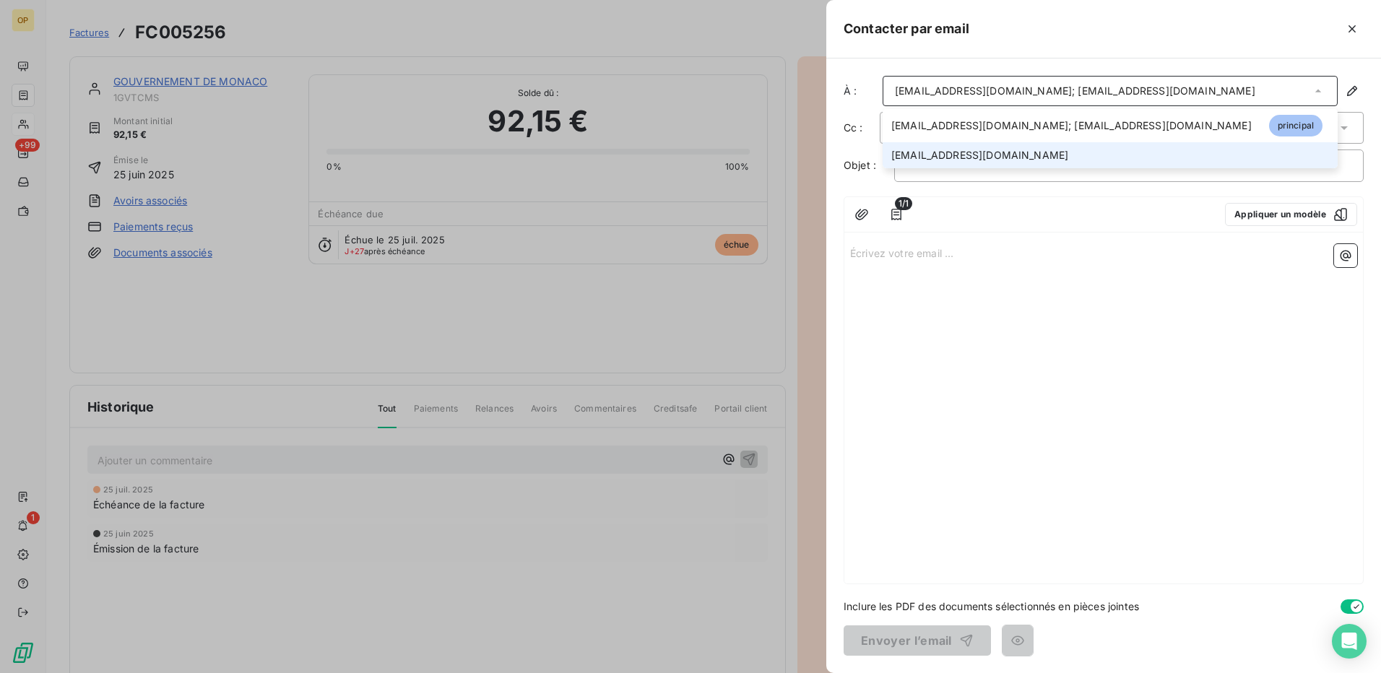
click at [972, 151] on span "centremedicosportif@gouv.mc" at bounding box center [979, 155] width 177 height 14
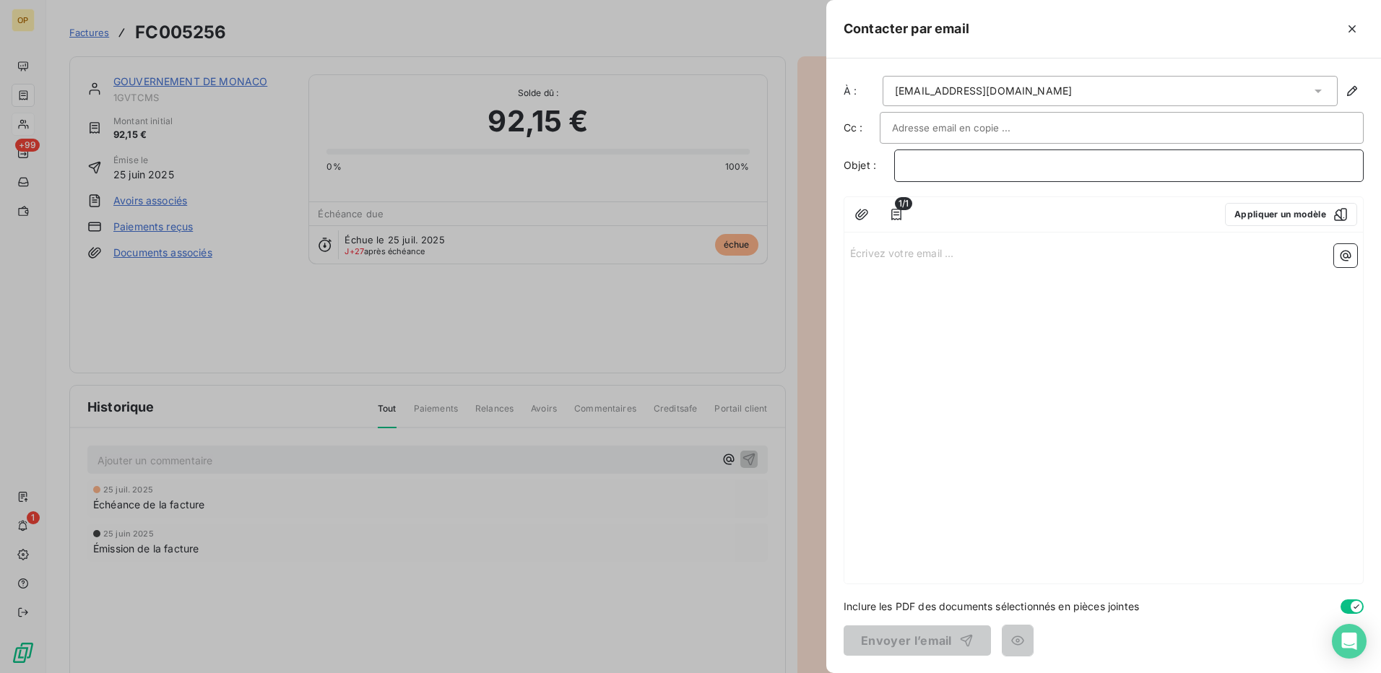
click at [1013, 168] on p "﻿" at bounding box center [1129, 165] width 445 height 17
click at [977, 280] on div "Écrivez votre email ... ﻿" at bounding box center [1104, 410] width 519 height 345
click at [878, 251] on p "Écrivez votre email ... ﻿" at bounding box center [1103, 252] width 507 height 17
click at [1089, 77] on div "centremedicosportif@gouv.mc" at bounding box center [1110, 91] width 455 height 30
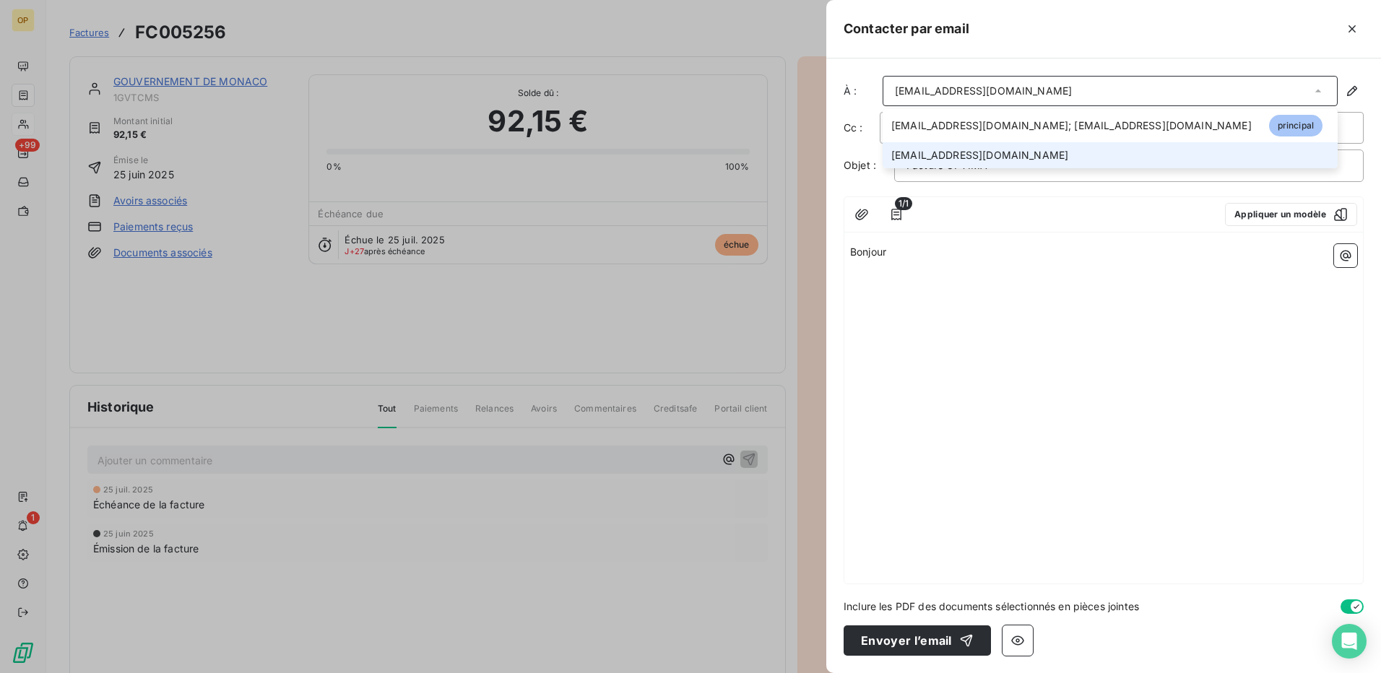
click at [962, 150] on span "centremedicosportif@gouv.mc" at bounding box center [979, 155] width 177 height 14
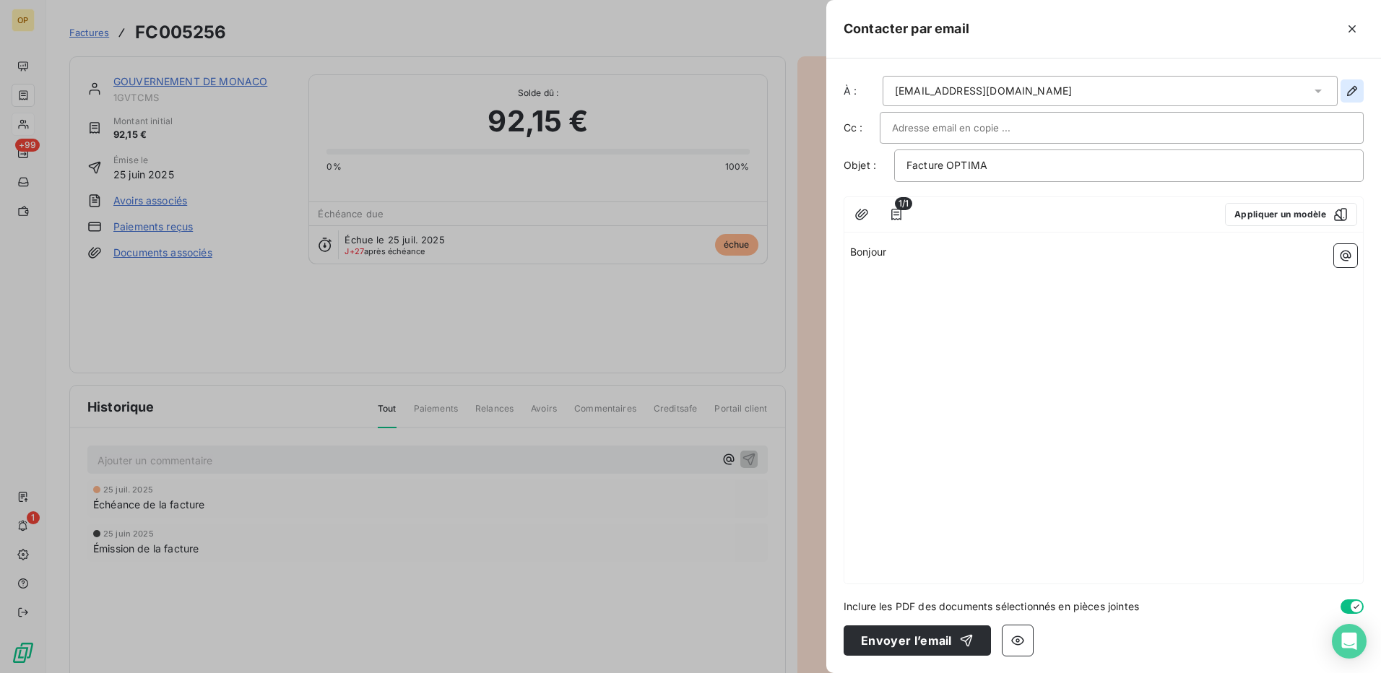
click at [1352, 89] on icon "button" at bounding box center [1352, 91] width 10 height 10
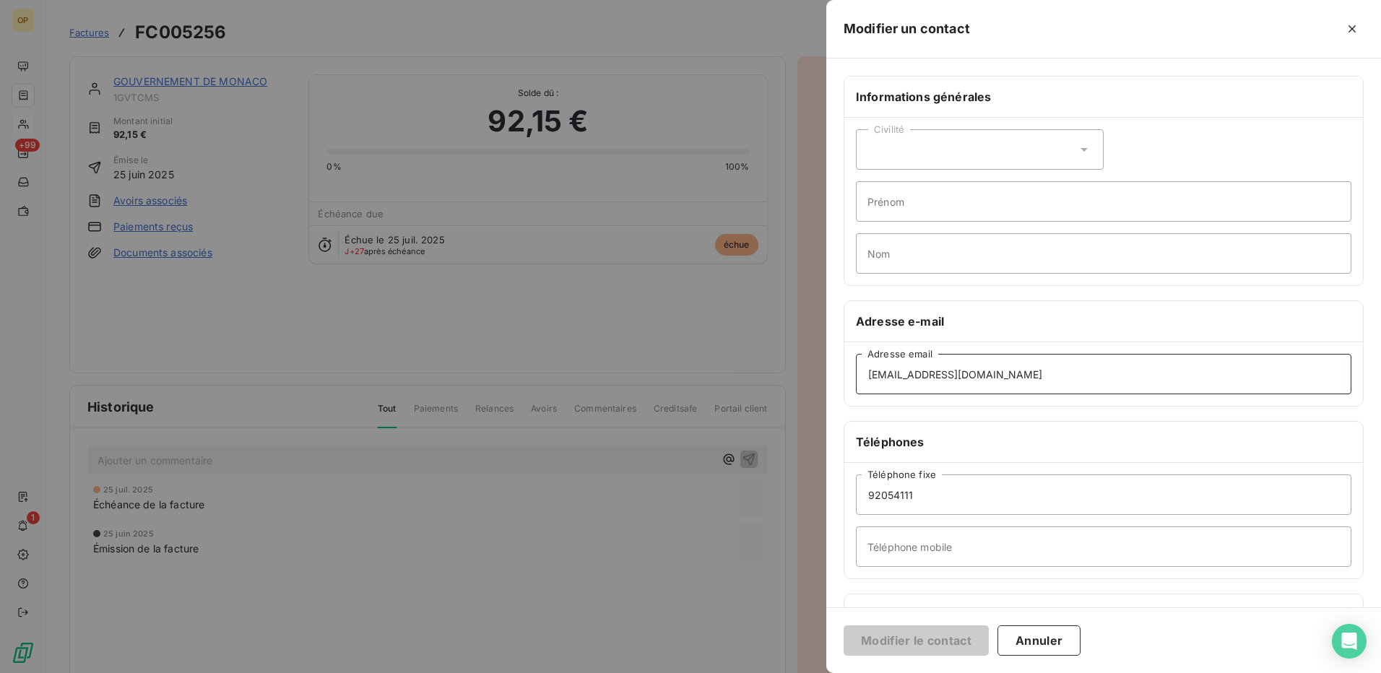
drag, startPoint x: 1024, startPoint y: 374, endPoint x: 782, endPoint y: 373, distance: 242.0
click at [782, 673] on div "Modifier un contact Informations générales Civilité Prénom Nom Adresse e-mail c…" at bounding box center [690, 673] width 1381 height 0
paste input "frouget@gouv.mc>"
type input "frouget@gouv.mc"
click at [904, 134] on div "Civilité" at bounding box center [980, 149] width 248 height 40
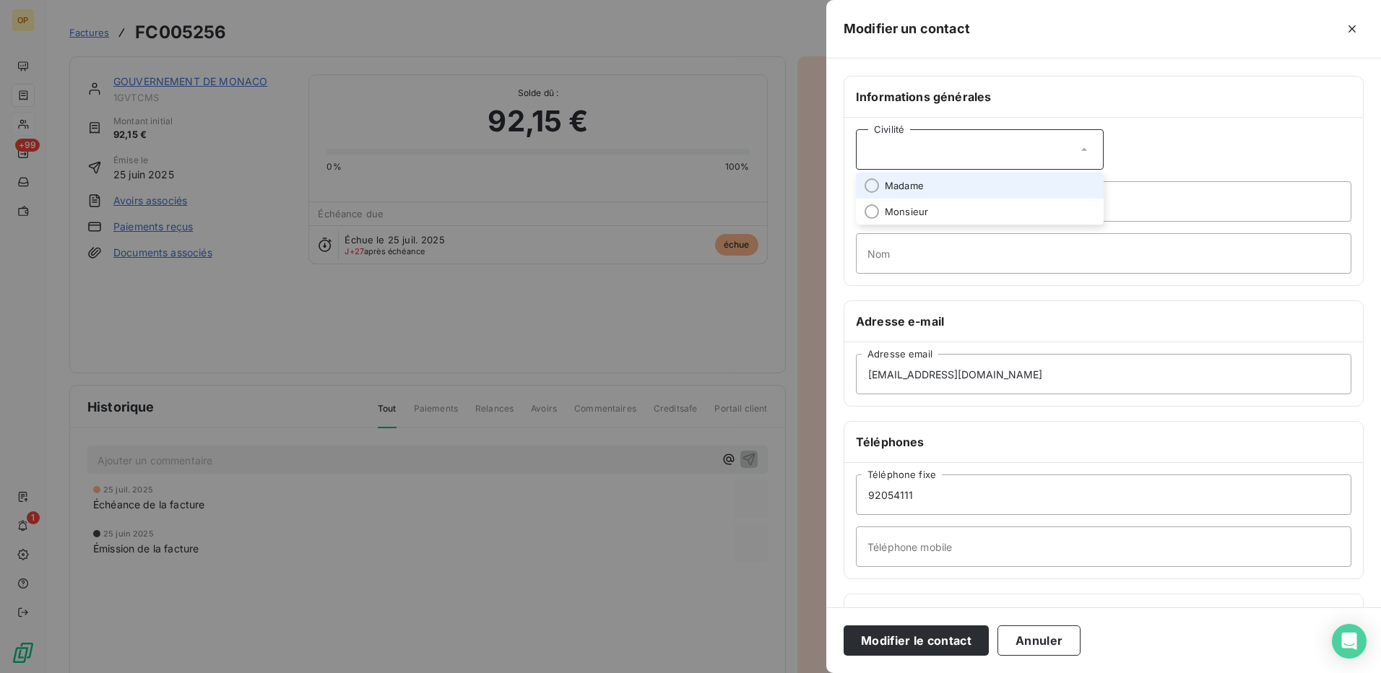
click at [918, 188] on span "Madame" at bounding box center [904, 186] width 39 height 14
click at [901, 205] on input "Prénom" at bounding box center [1104, 201] width 496 height 40
type input "Fanny"
click at [924, 251] on input "Nom" at bounding box center [1104, 253] width 496 height 40
type input "ROUGET"
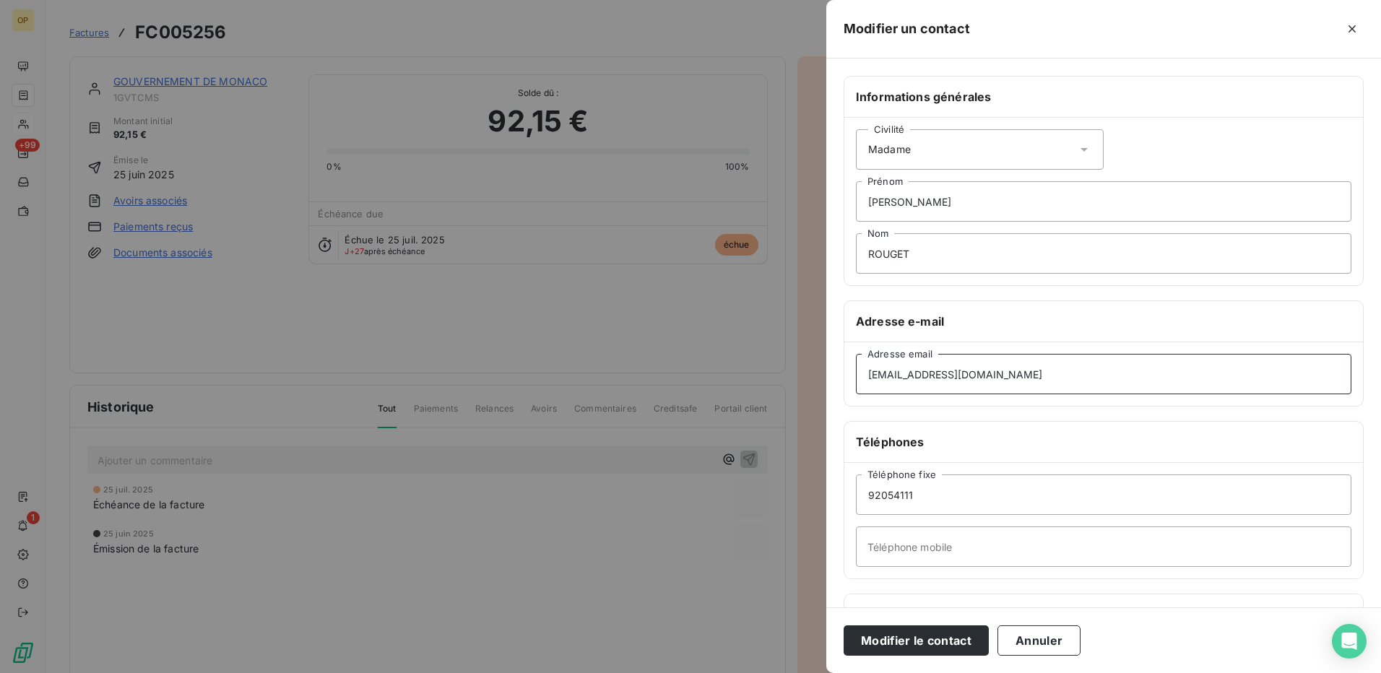
click at [864, 376] on input "frouget@gouv.mc" at bounding box center [1104, 374] width 496 height 40
click at [916, 639] on button "Modifier le contact" at bounding box center [916, 641] width 145 height 30
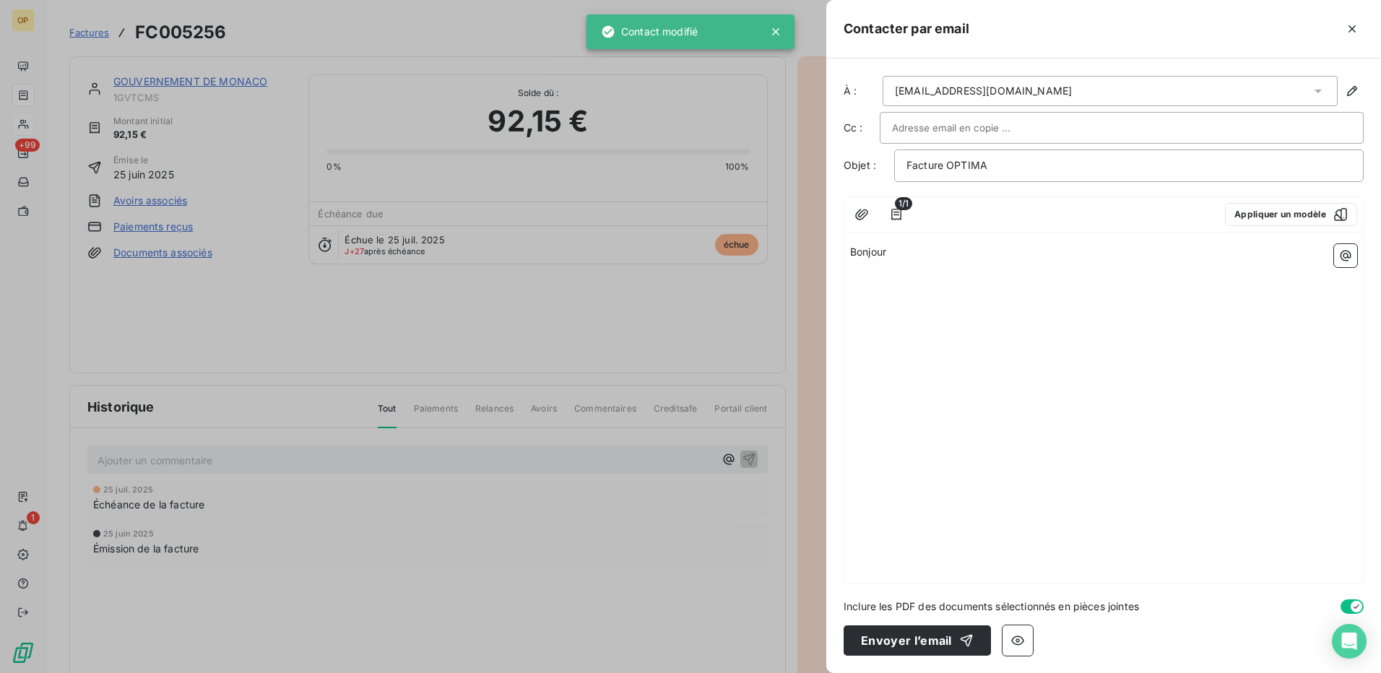
click at [918, 262] on div "Bonjour" at bounding box center [1104, 410] width 519 height 345
click at [892, 255] on p "Bonjour" at bounding box center [1103, 252] width 507 height 17
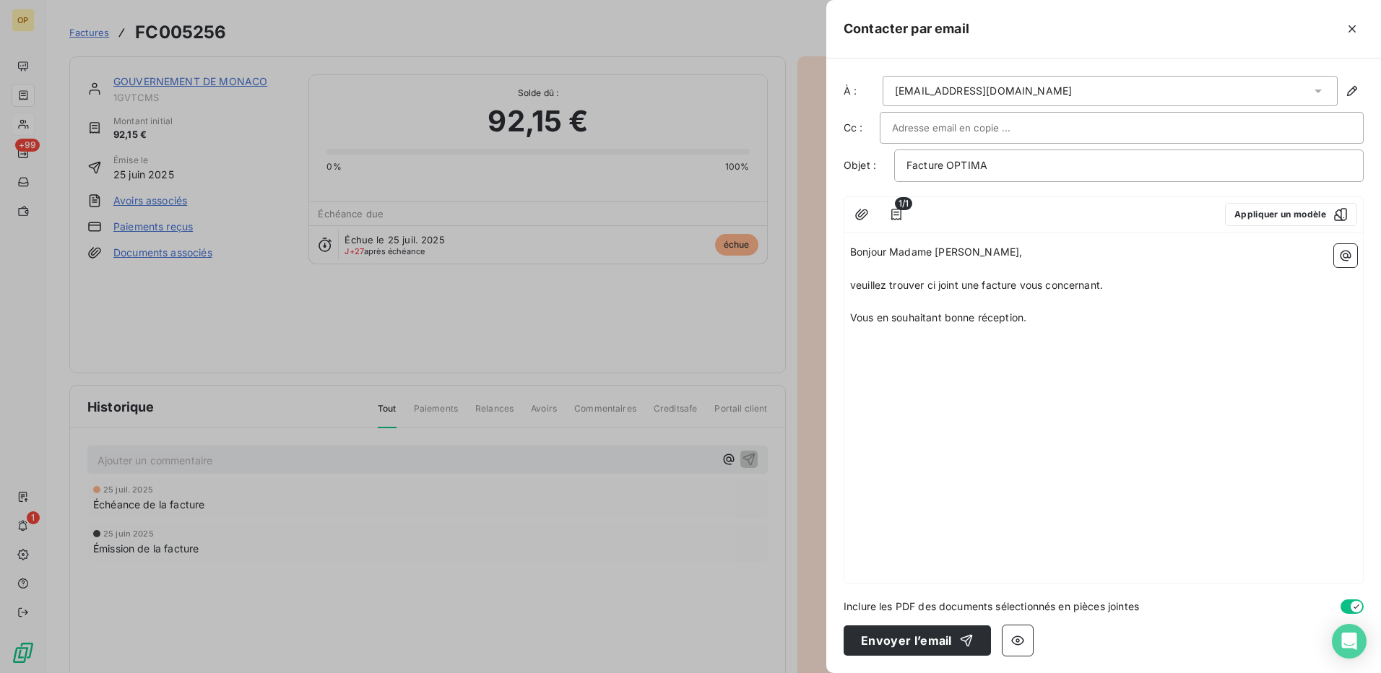
click at [850, 285] on span "veuillez trouver ci joint une facture vous concernant." at bounding box center [976, 285] width 253 height 12
click at [1052, 85] on div "centremedicosportif@gouv.mc" at bounding box center [1110, 91] width 455 height 30
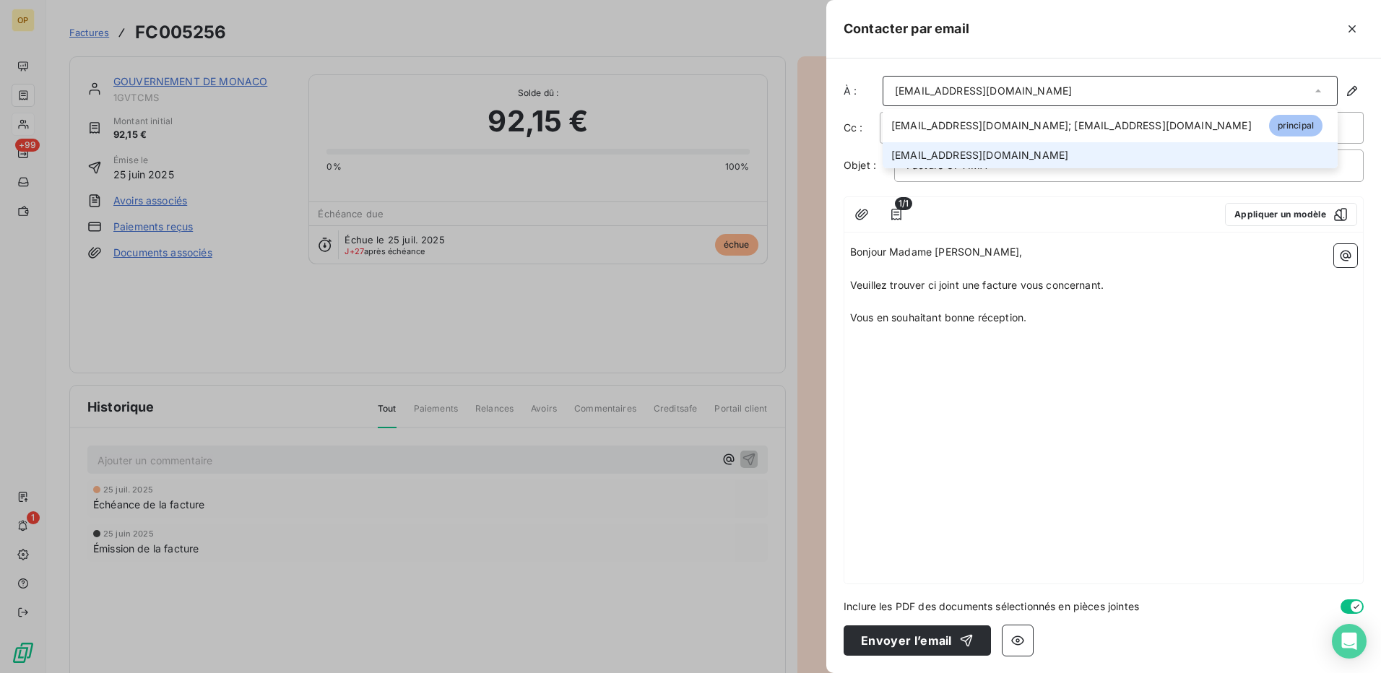
click at [992, 144] on li "frouget@gouv.mc" at bounding box center [1110, 155] width 455 height 26
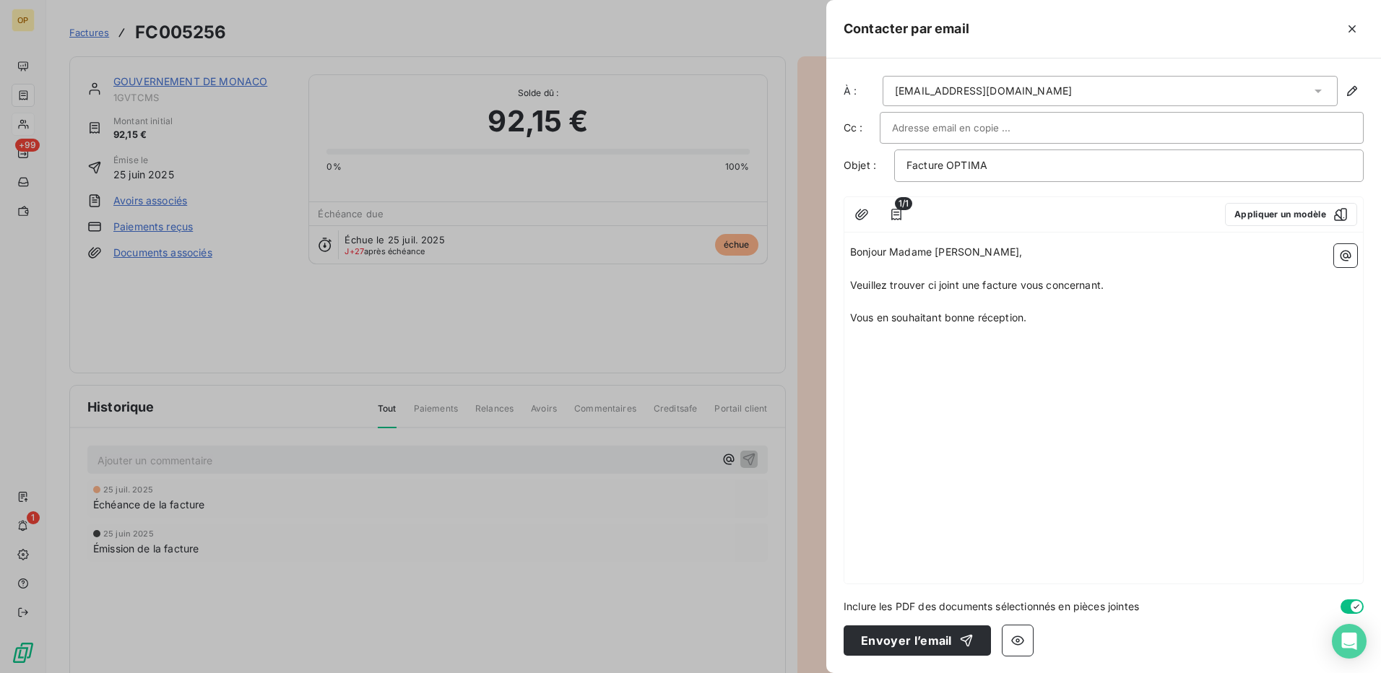
click at [936, 415] on div "Bonjour Madame Rouget, ﻿ Veuillez trouver ci joint une facture vous concernant.…" at bounding box center [1104, 410] width 519 height 345
click at [910, 640] on button "Envoyer l’email" at bounding box center [917, 641] width 147 height 30
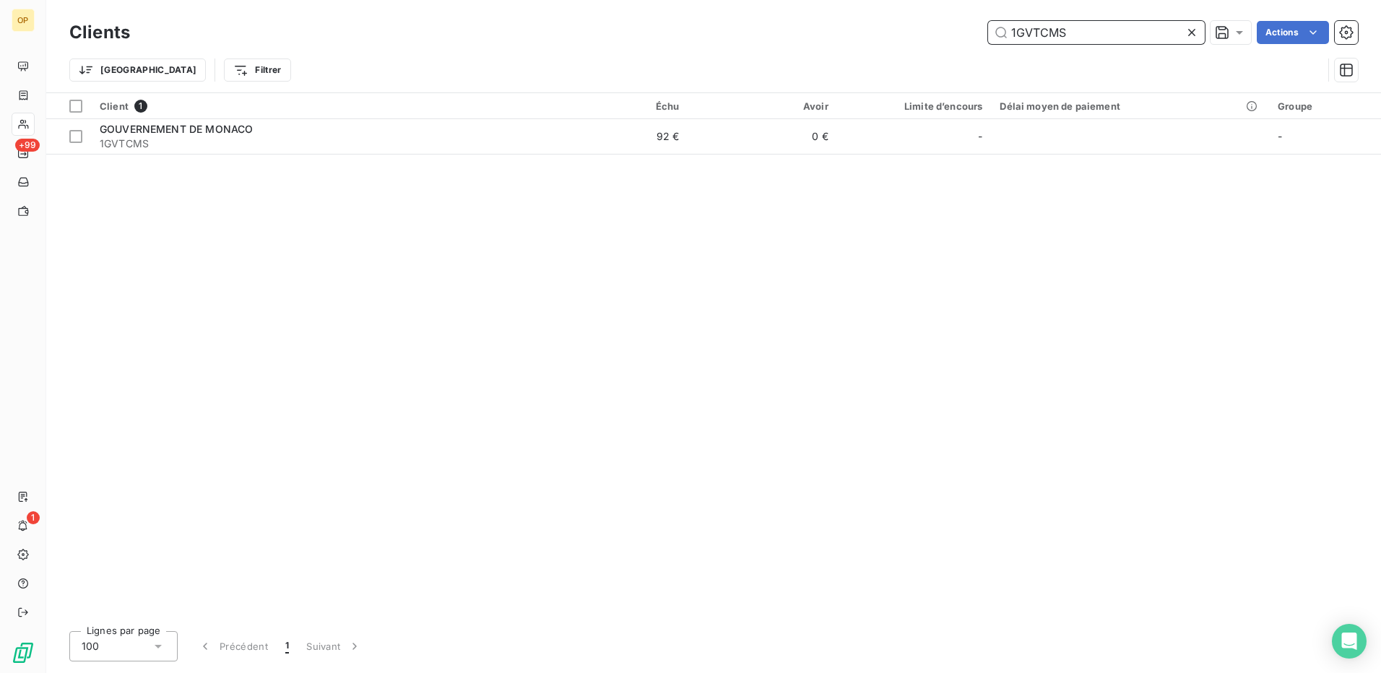
drag, startPoint x: 1098, startPoint y: 33, endPoint x: 863, endPoint y: 38, distance: 235.6
click at [863, 38] on div "1GVTCMS Actions" at bounding box center [752, 32] width 1211 height 23
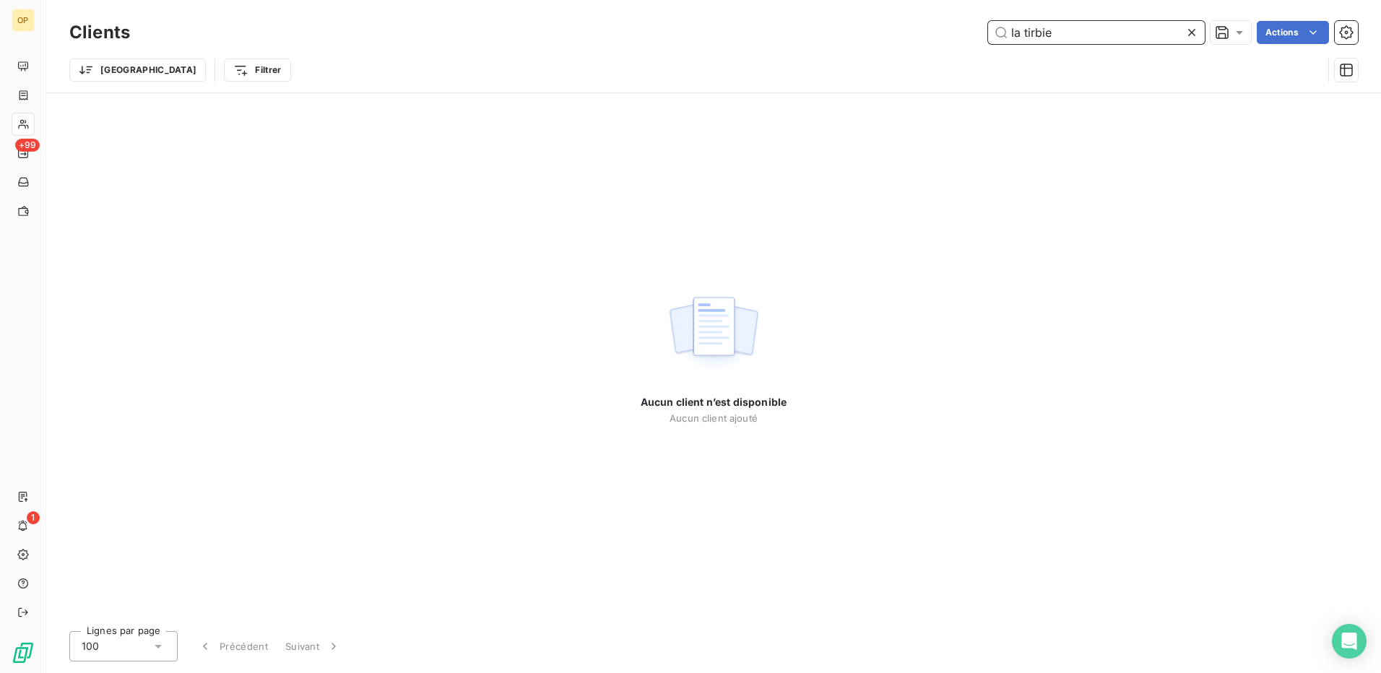
drag, startPoint x: 1055, startPoint y: 27, endPoint x: 915, endPoint y: 41, distance: 140.1
click at [915, 41] on div "la tirbie Actions" at bounding box center [752, 32] width 1211 height 23
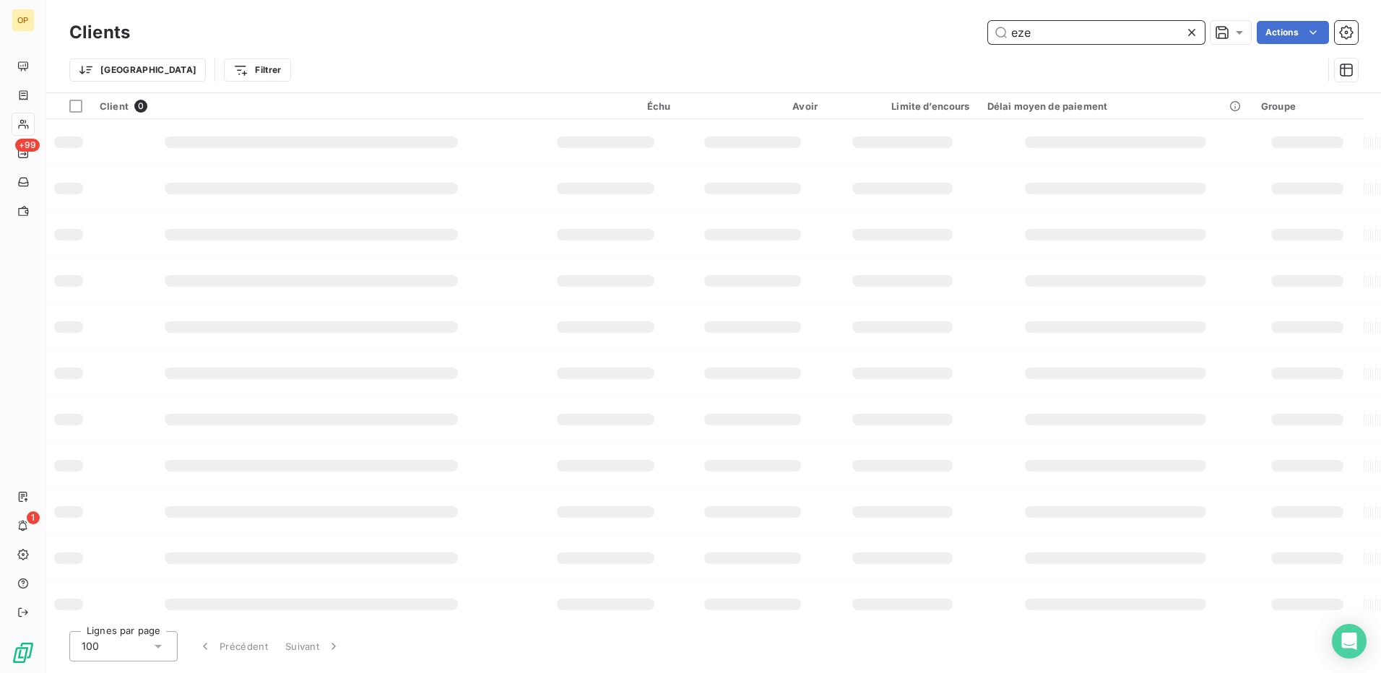
type input "eze"
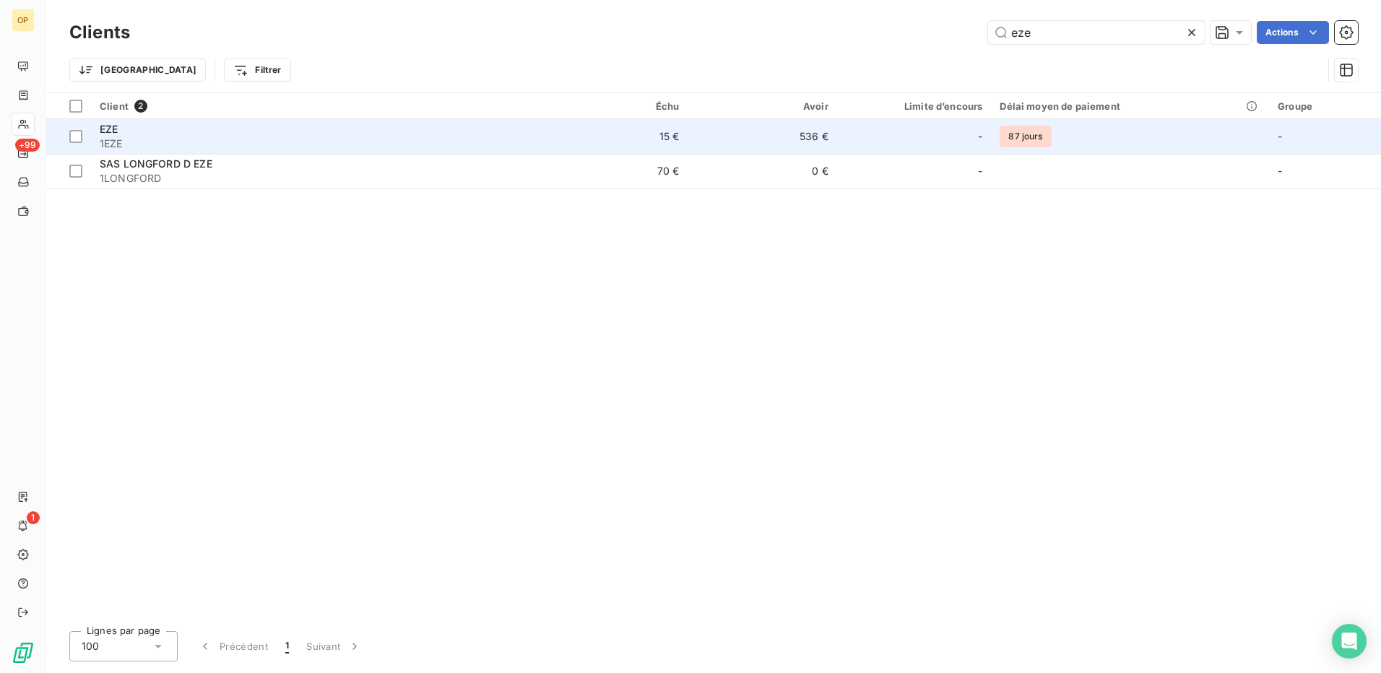
click at [561, 134] on td "15 €" at bounding box center [614, 136] width 150 height 35
